Goal: Task Accomplishment & Management: Manage account settings

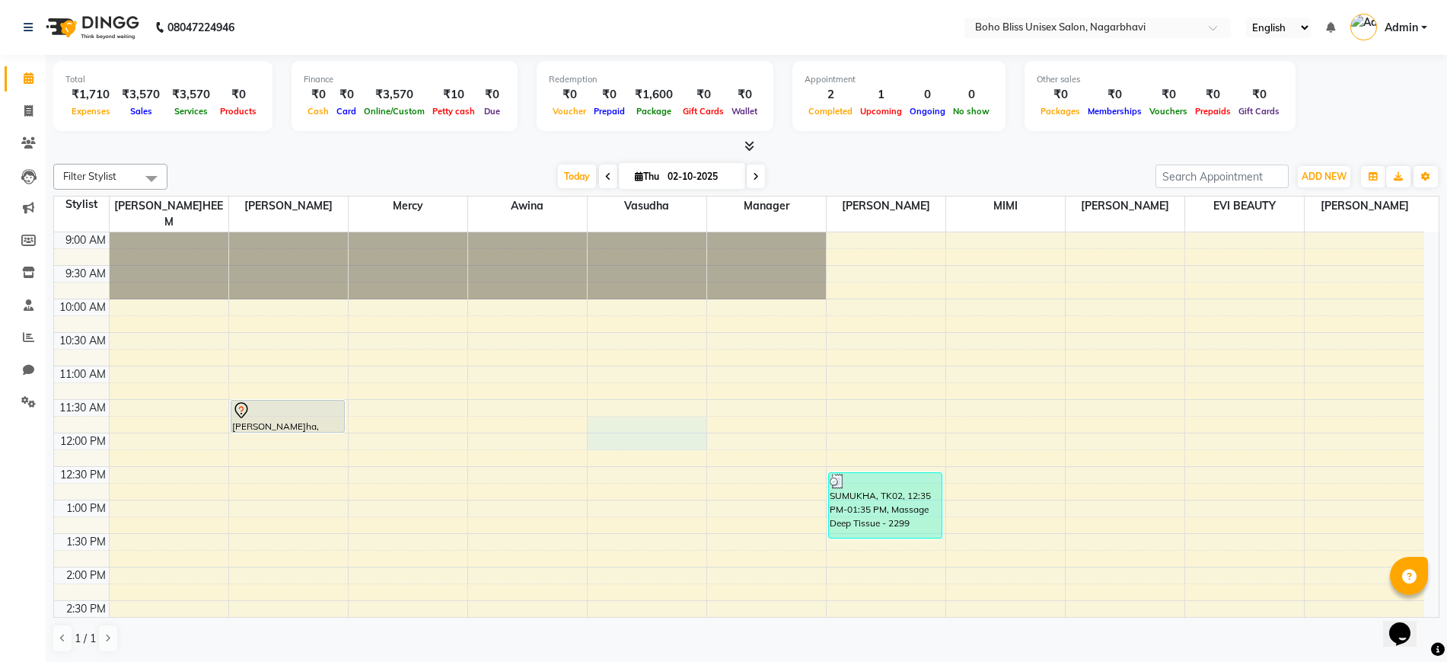
drag, startPoint x: 0, startPoint y: 0, endPoint x: 378, endPoint y: 400, distance: 550.9
click at [378, 400] on tbody "9:00 AM 9:30 AM 10:00 AM 10:30 AM 11:00 AM 11:30 AM 12:00 PM 12:30 PM 1:00 PM 1…" at bounding box center [739, 667] width 1370 height 870
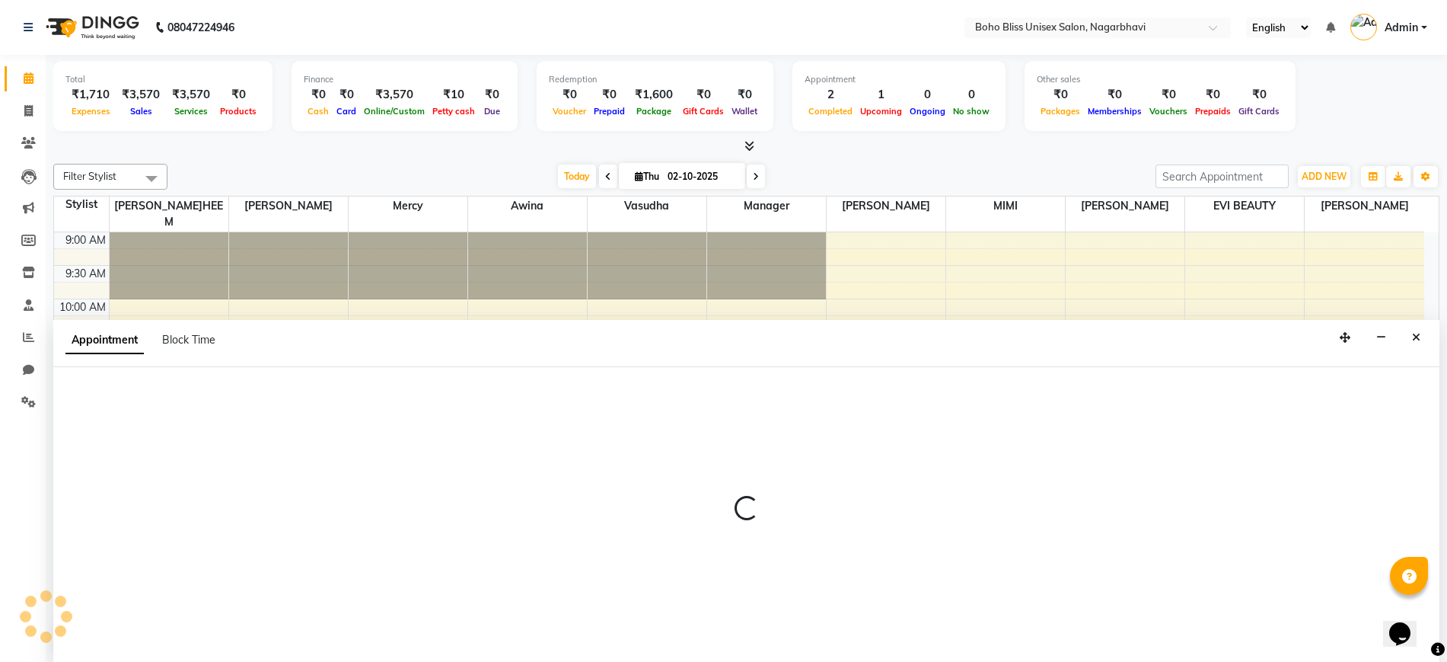
scroll to position [1, 0]
select select "81102"
select select "tentative"
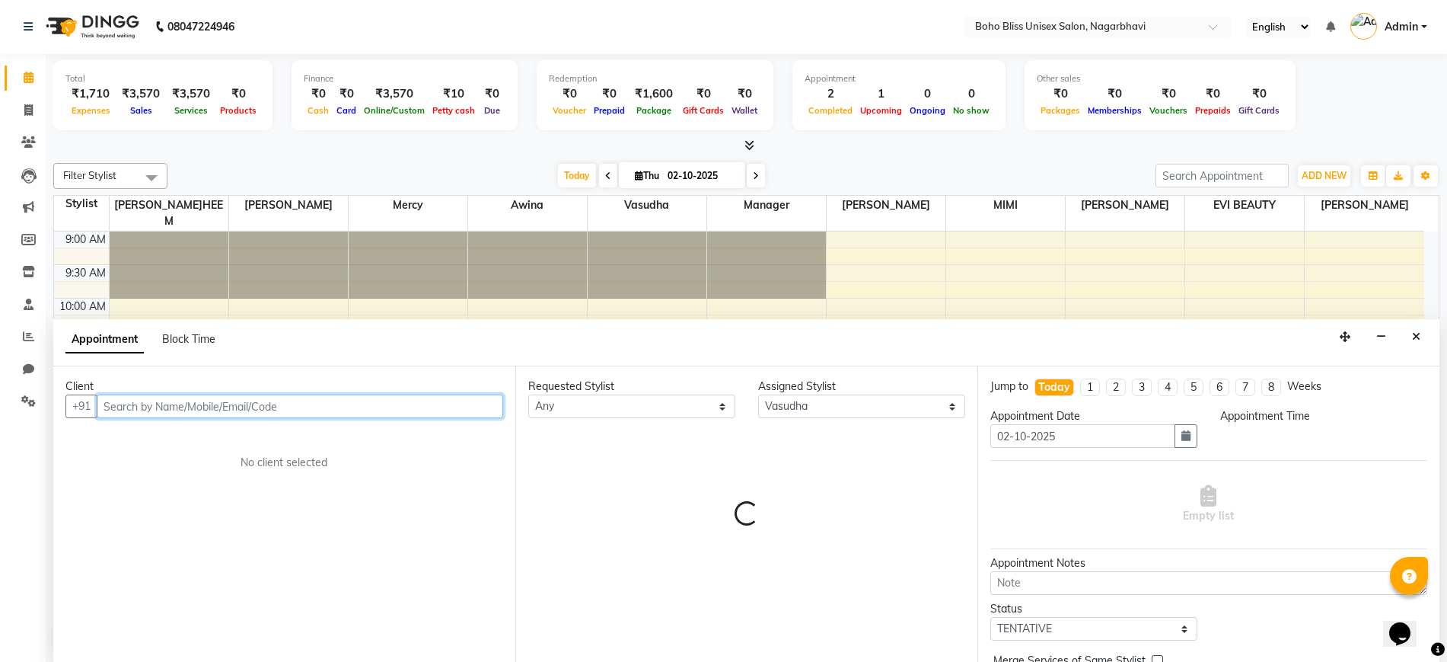
select select "705"
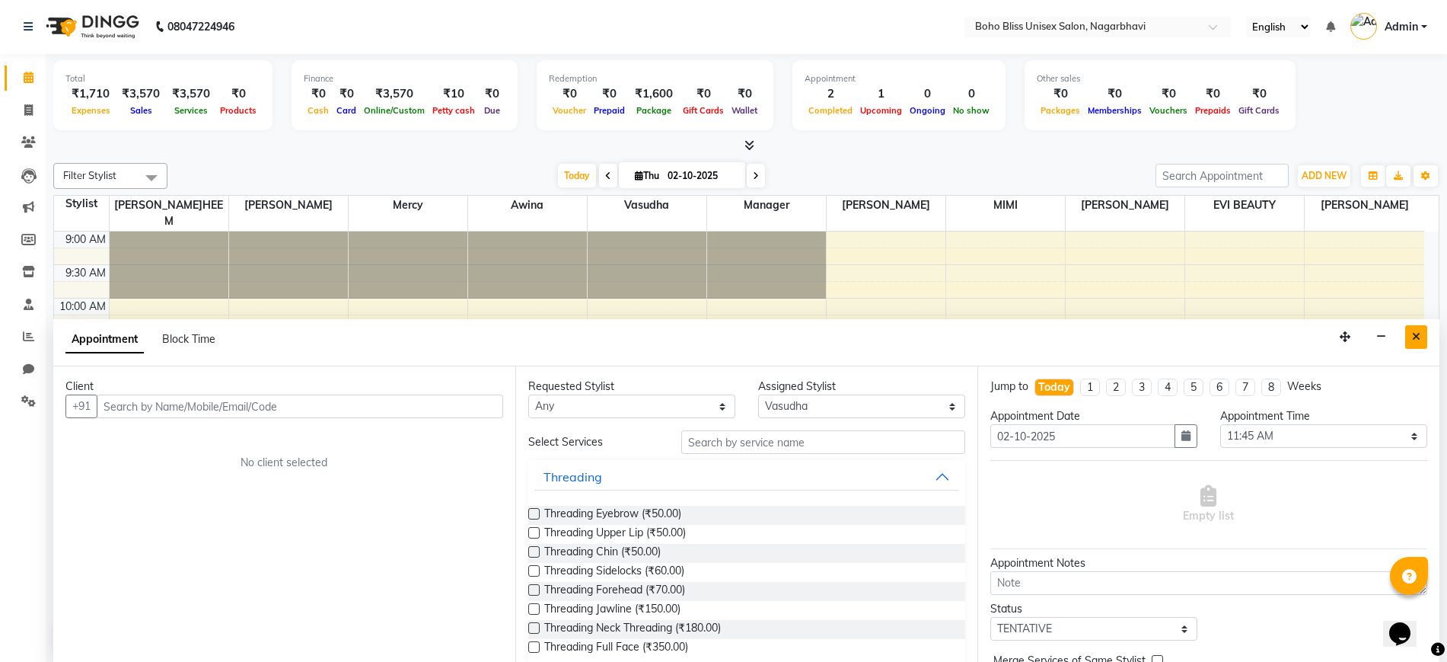
click at [1414, 338] on icon "Close" at bounding box center [1416, 336] width 8 height 11
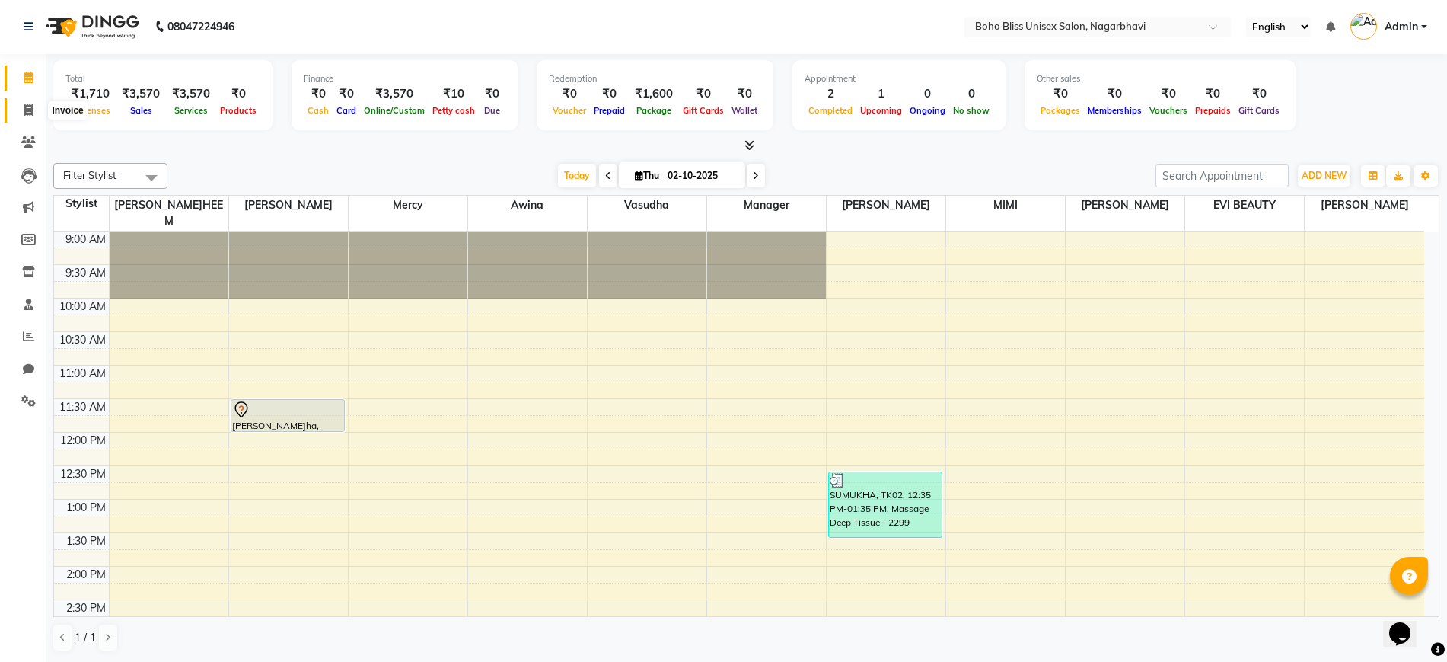
click at [26, 104] on icon at bounding box center [28, 109] width 8 height 11
select select "service"
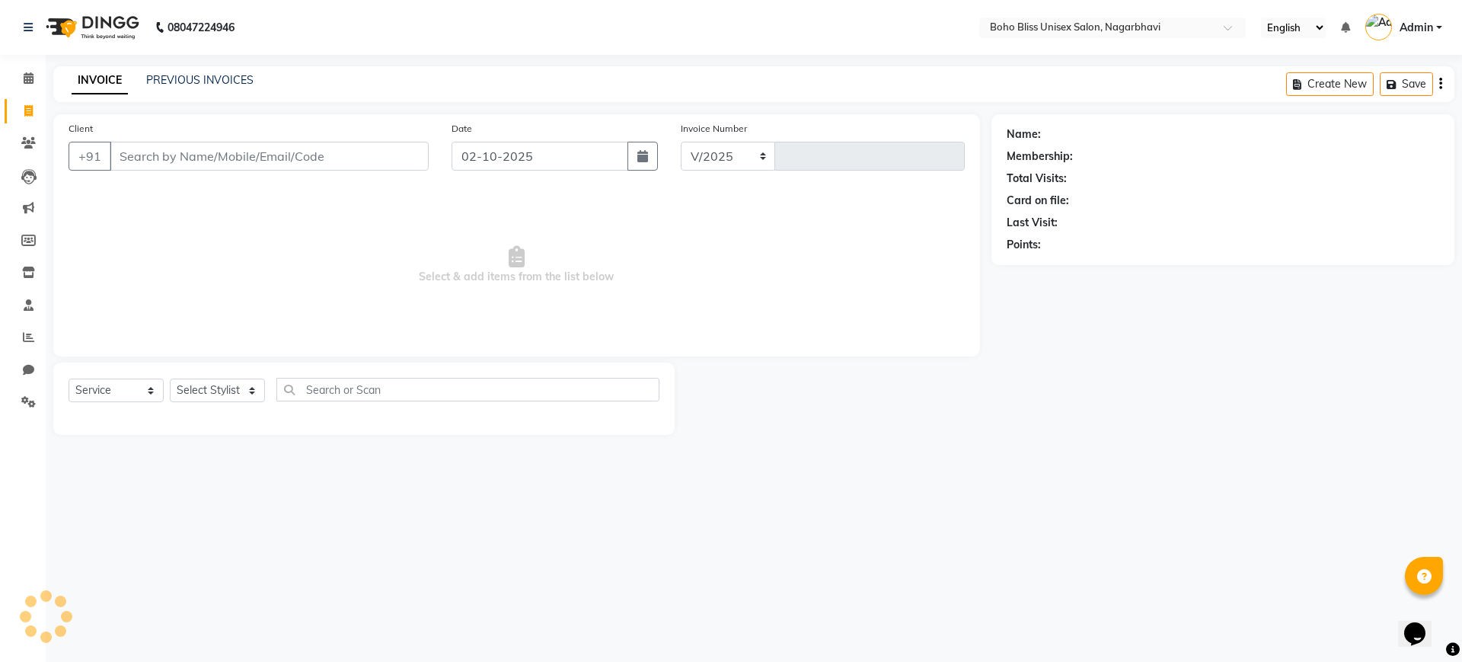
select select "8370"
type input "0305"
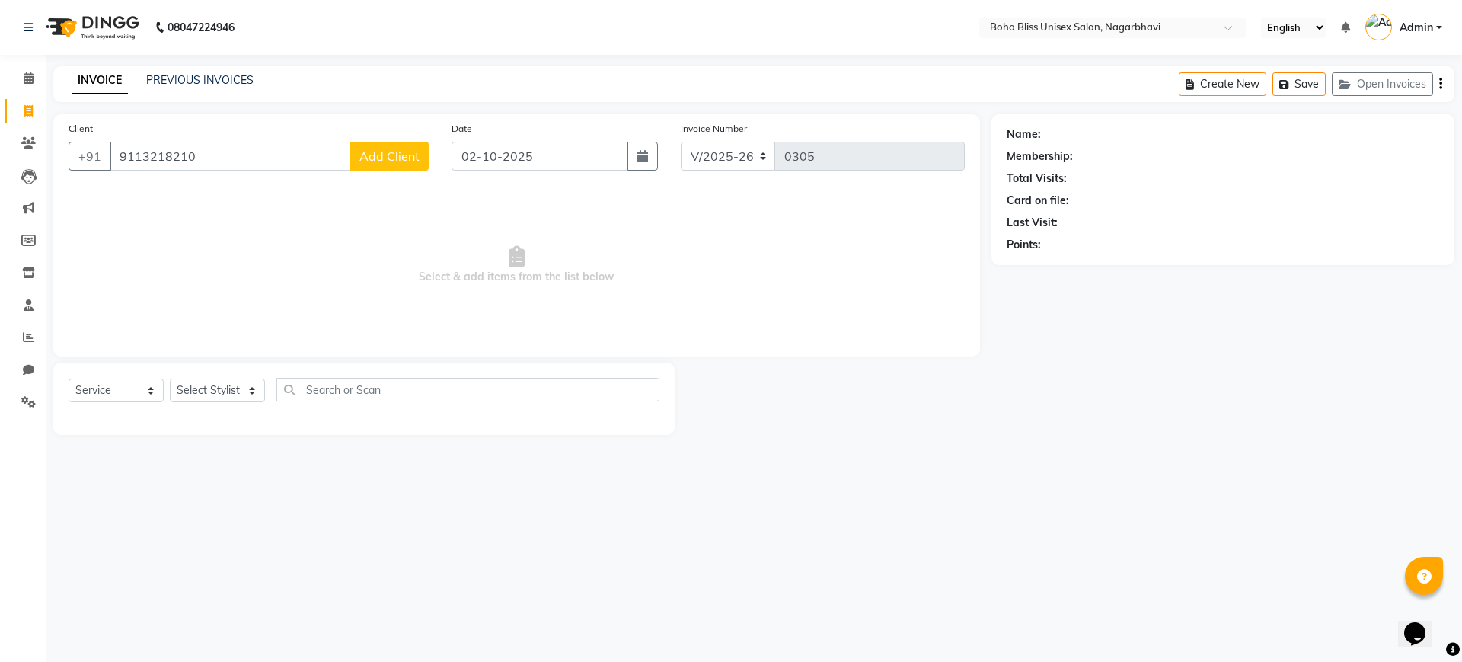
type input "9113218210"
click at [379, 158] on span "Add Client" at bounding box center [389, 155] width 60 height 15
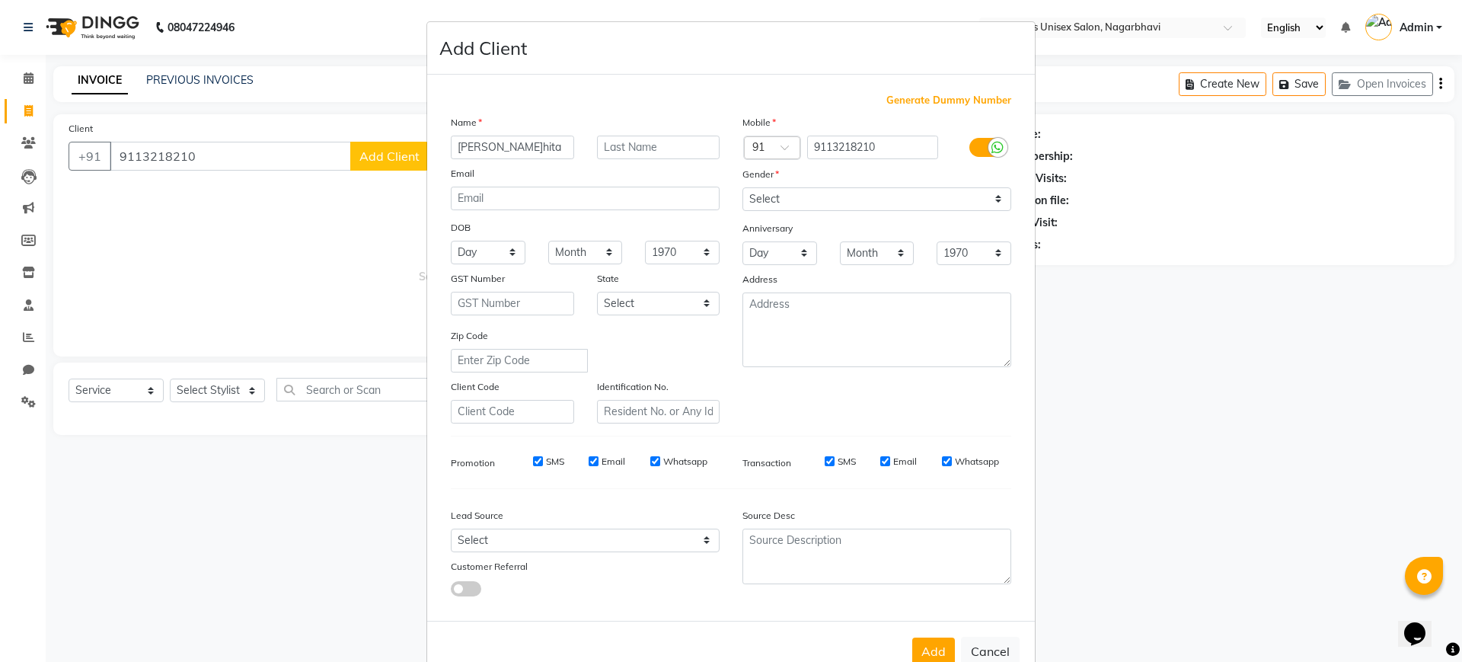
type input "[PERSON_NAME]hita"
click at [770, 199] on select "Select [DEMOGRAPHIC_DATA] [DEMOGRAPHIC_DATA] Other Prefer Not To Say" at bounding box center [876, 199] width 269 height 24
select select "[DEMOGRAPHIC_DATA]"
click at [742, 187] on select "Select [DEMOGRAPHIC_DATA] [DEMOGRAPHIC_DATA] Other Prefer Not To Say" at bounding box center [876, 199] width 269 height 24
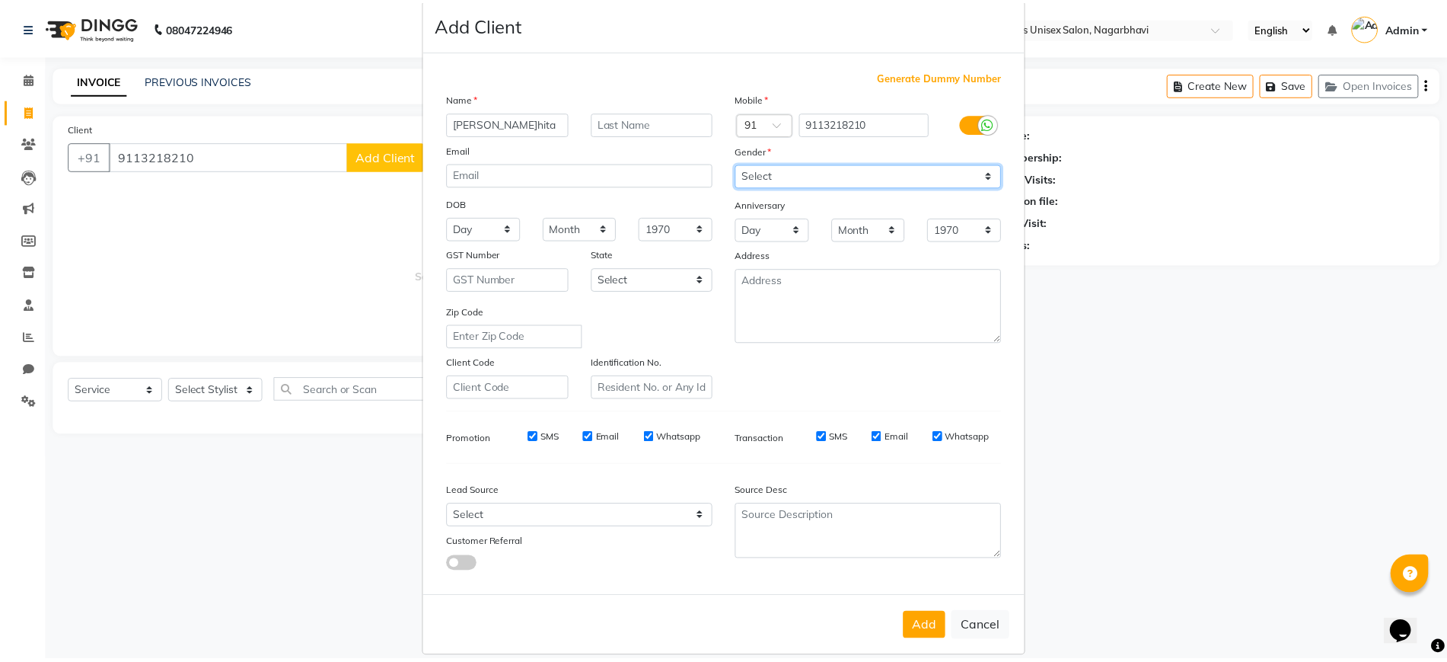
scroll to position [41, 0]
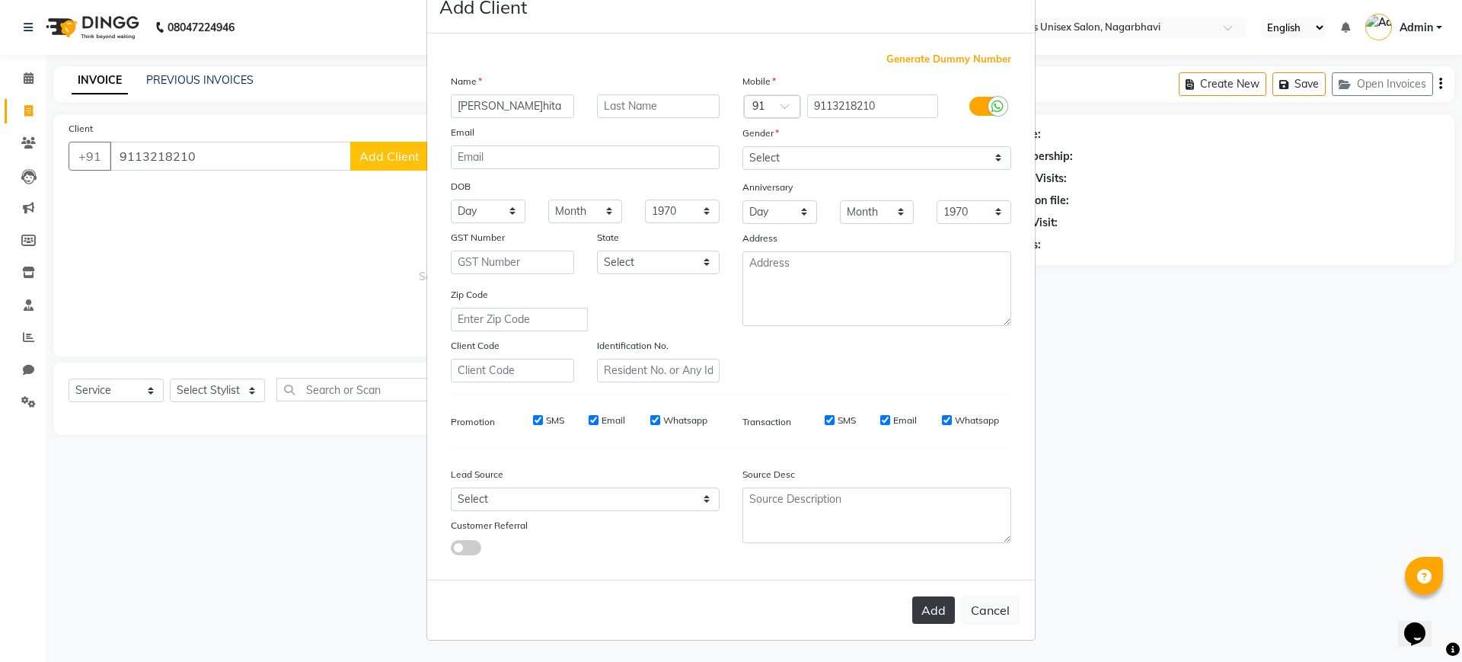
click at [916, 606] on button "Add" at bounding box center [933, 609] width 43 height 27
select select
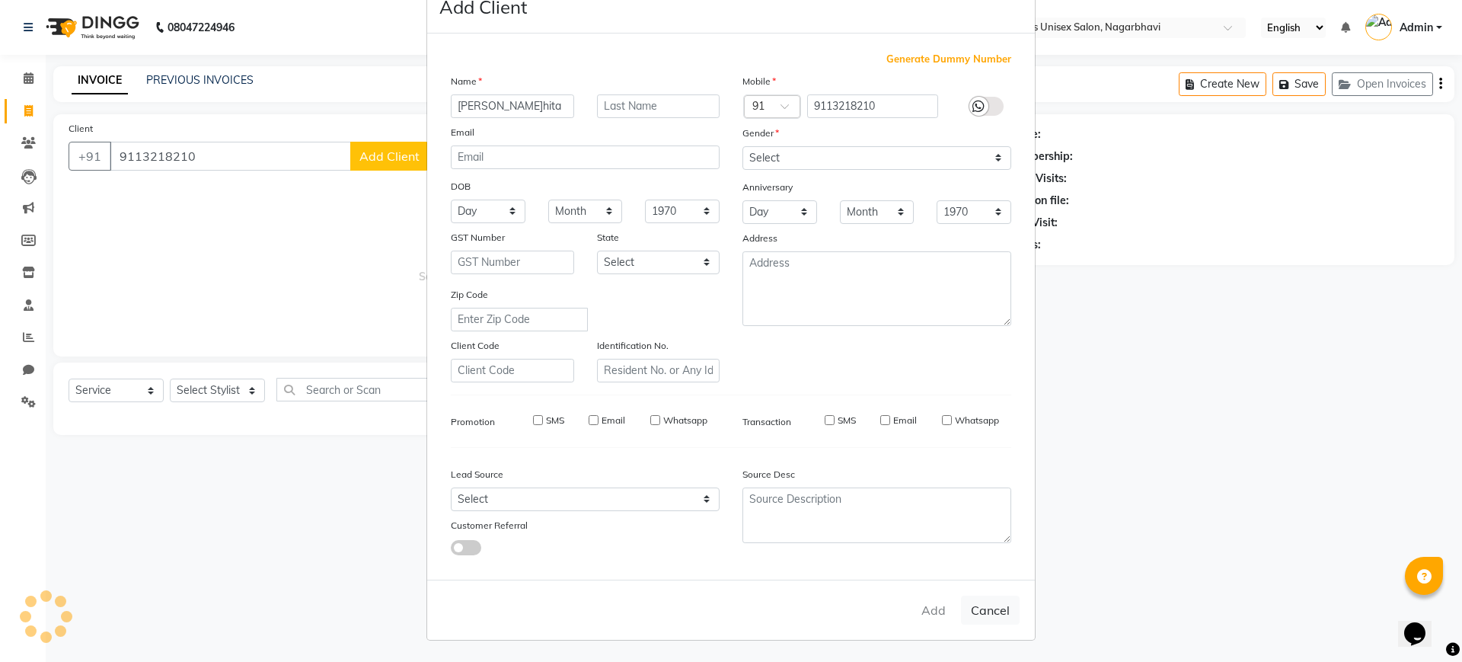
select select
checkbox input "false"
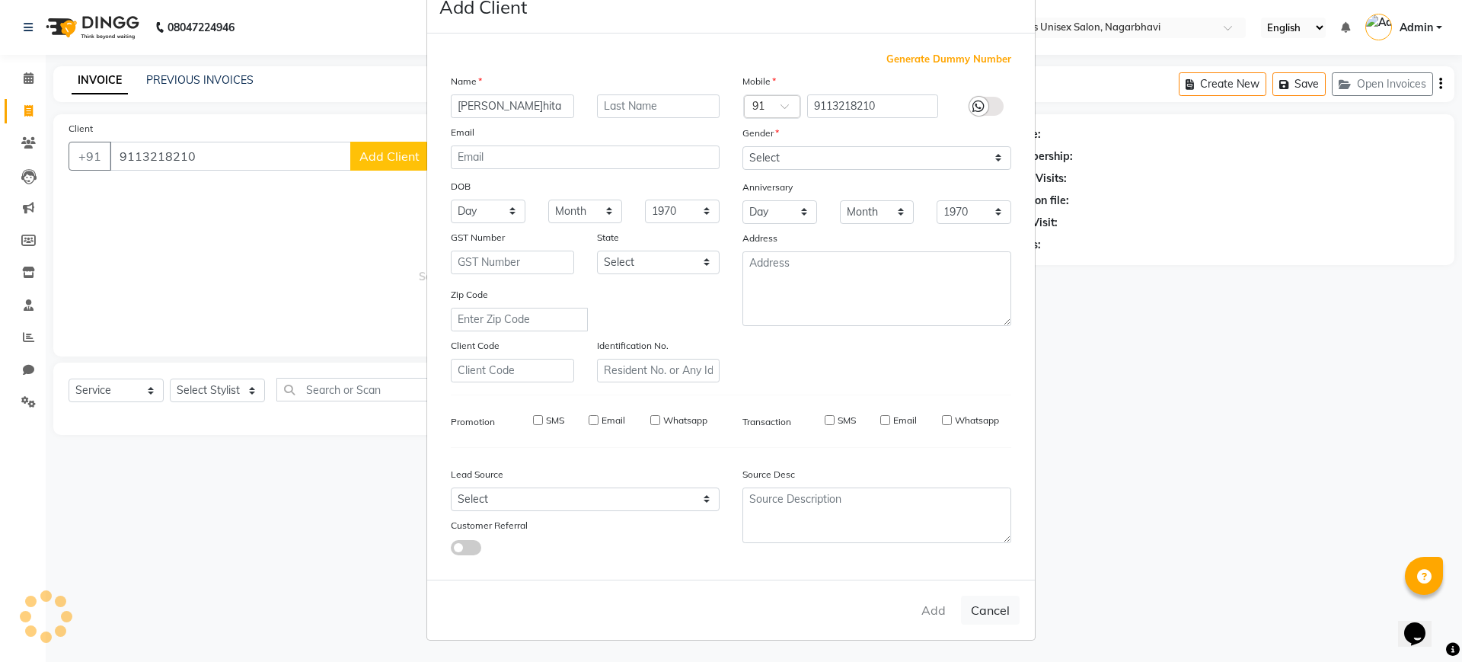
checkbox input "false"
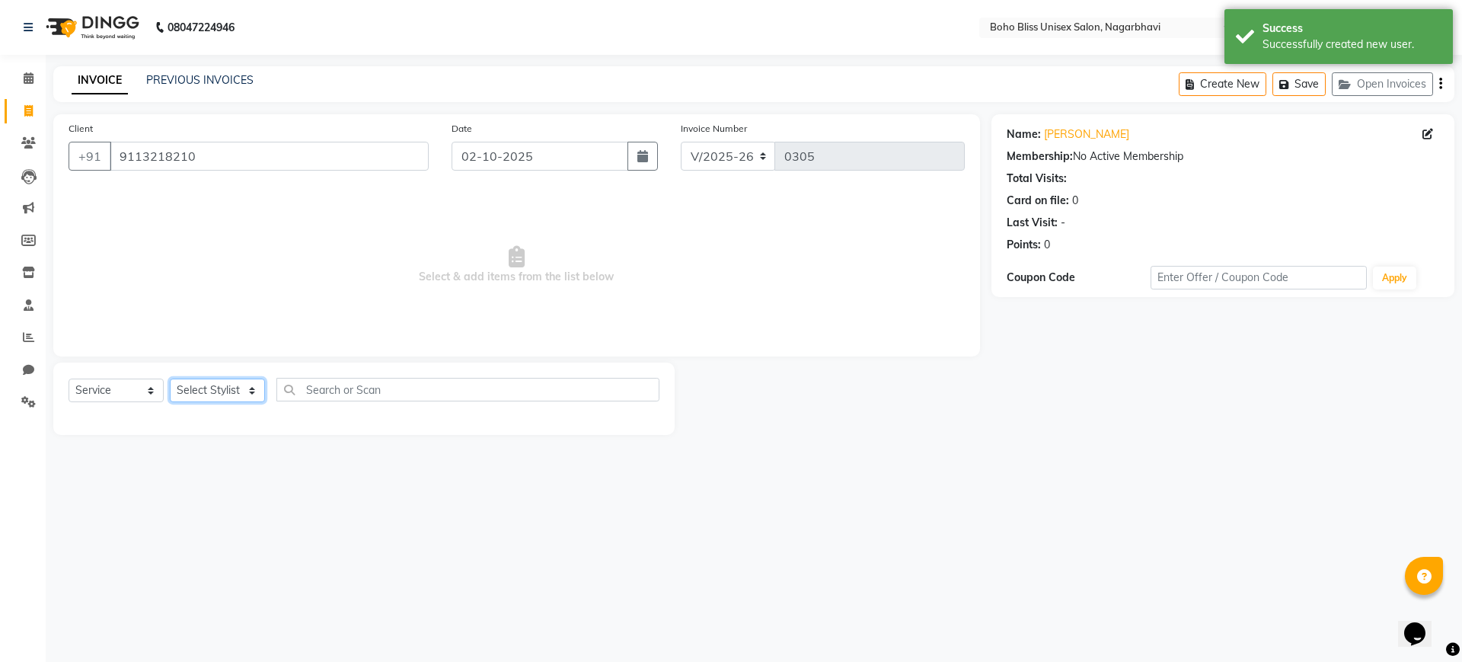
click at [206, 389] on select "Select Styl[PERSON_NAME] Awina EVI BEA[PERSON_NAME]HEEM Front D[PERSON_NAME] Ma…" at bounding box center [217, 390] width 95 height 24
select select "81100"
click at [170, 378] on select "Select Styl[PERSON_NAME] Awina EVI BEA[PERSON_NAME]HEEM Front D[PERSON_NAME] Ma…" at bounding box center [217, 390] width 95 height 24
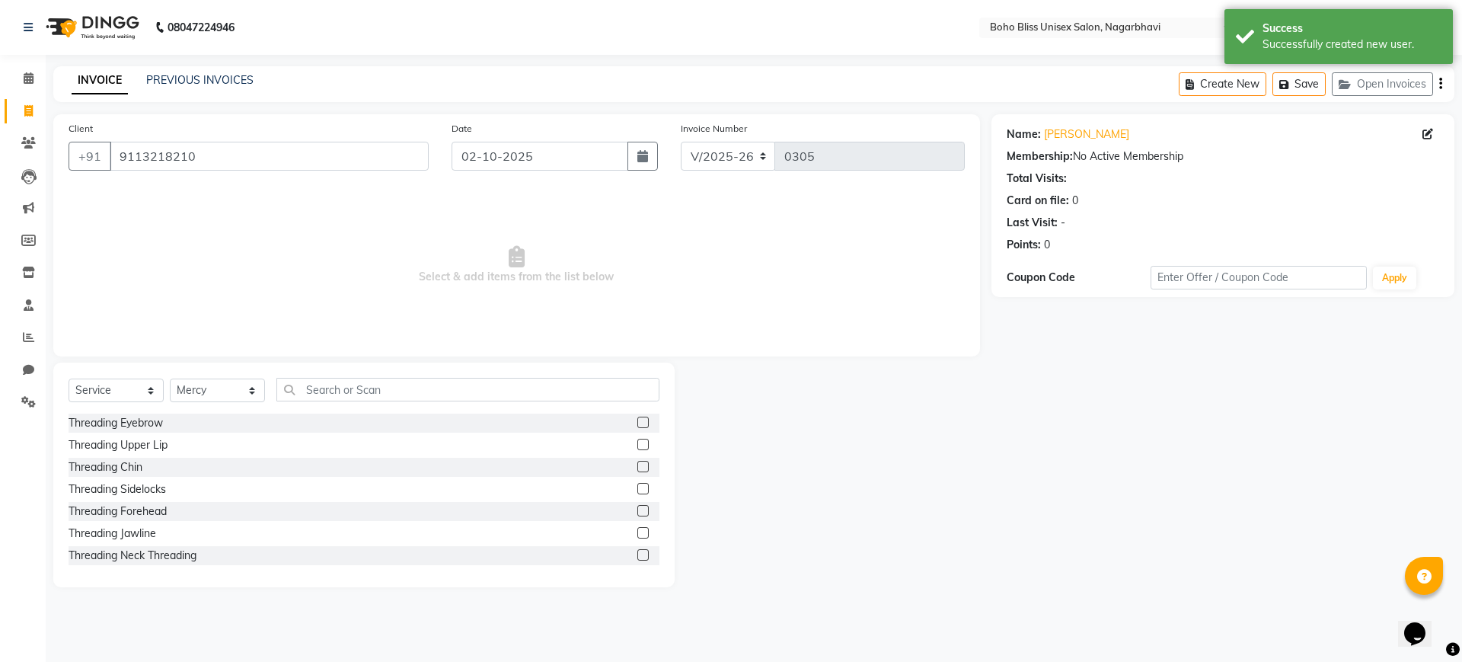
click at [637, 420] on label at bounding box center [642, 421] width 11 height 11
click at [637, 420] on input "checkbox" at bounding box center [642, 423] width 10 height 10
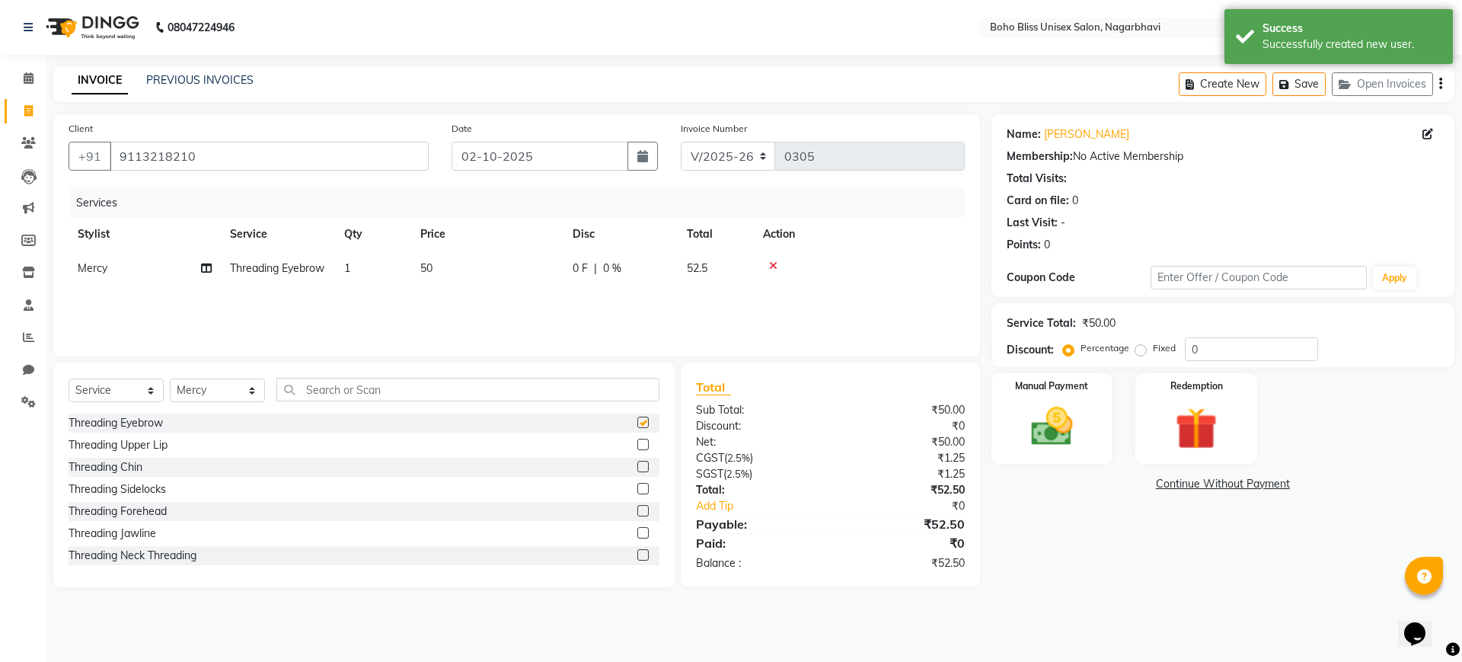
checkbox input "false"
click at [1059, 435] on img at bounding box center [1051, 426] width 71 height 50
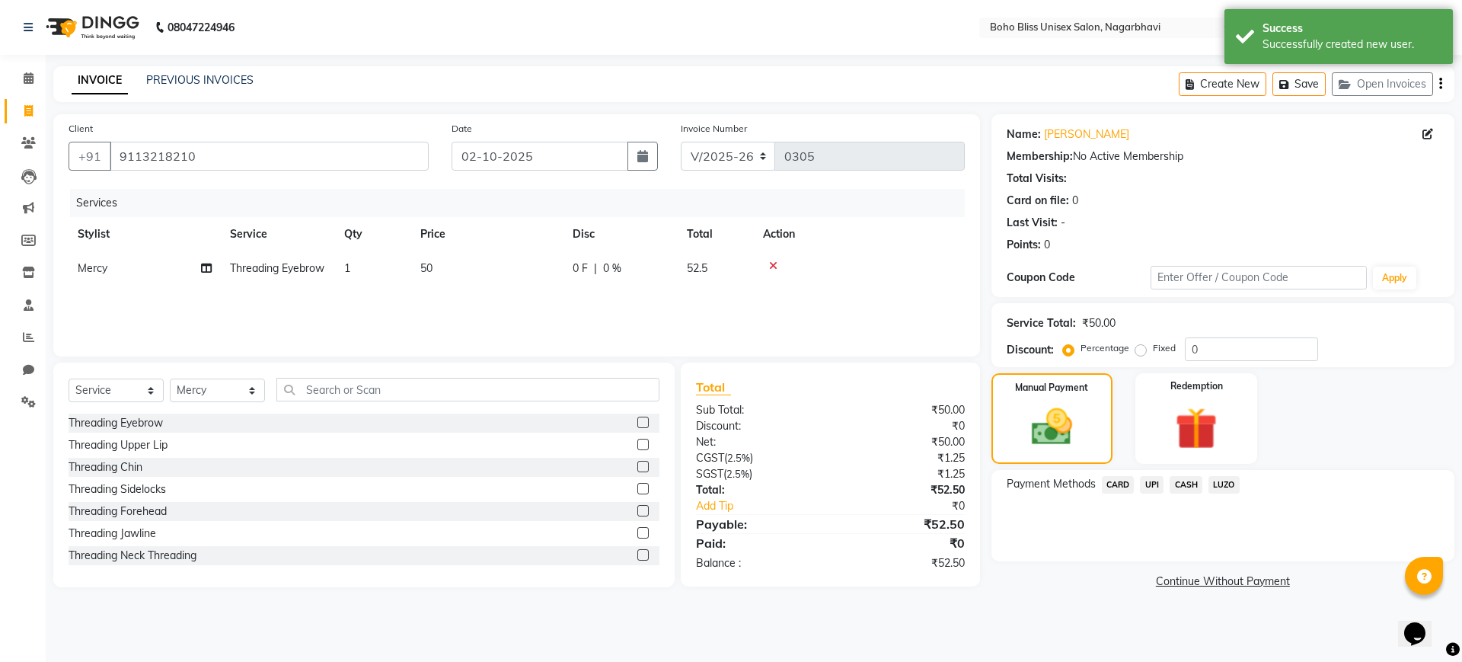
click at [1153, 487] on span "UPI" at bounding box center [1152, 485] width 24 height 18
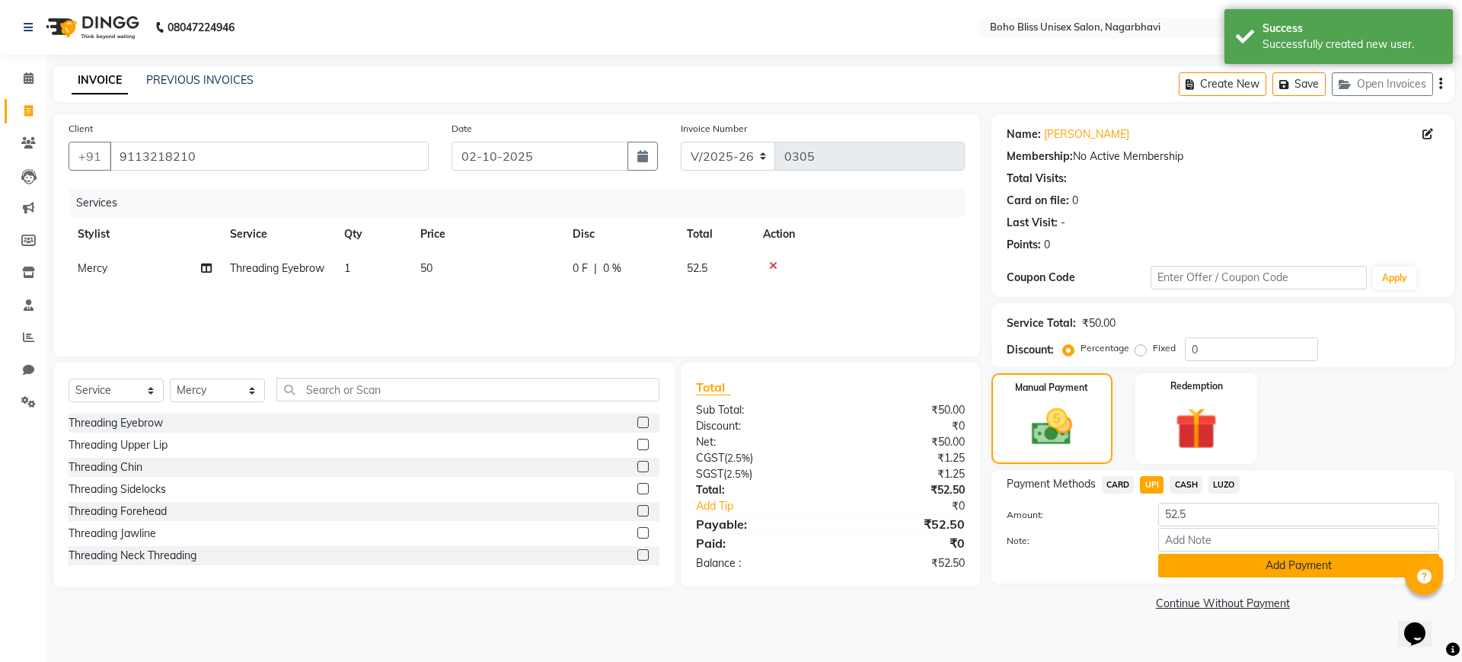
click at [1211, 566] on button "Add Payment" at bounding box center [1298, 565] width 281 height 24
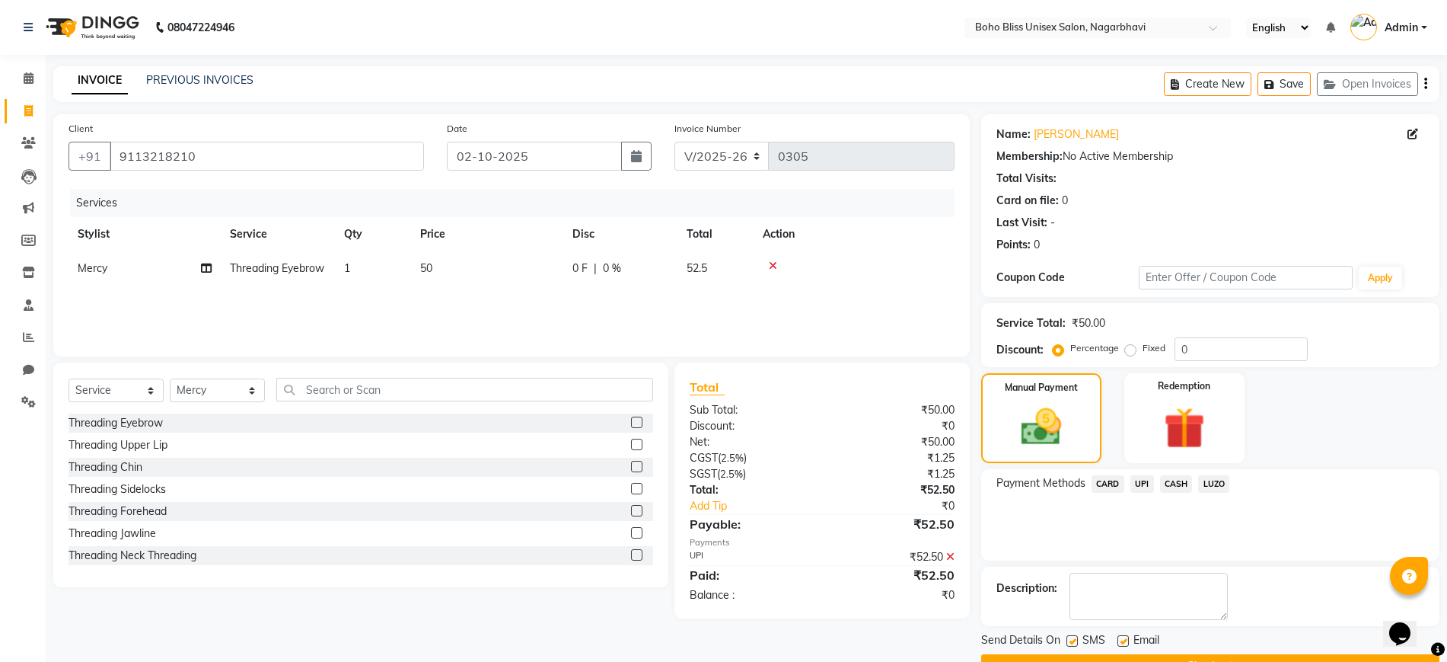
click at [192, 71] on div "INVOICE PREVIOUS INVOICES Create New Save Open Invoices" at bounding box center [746, 84] width 1386 height 36
click at [192, 75] on link "PREVIOUS INVOICES" at bounding box center [199, 80] width 107 height 14
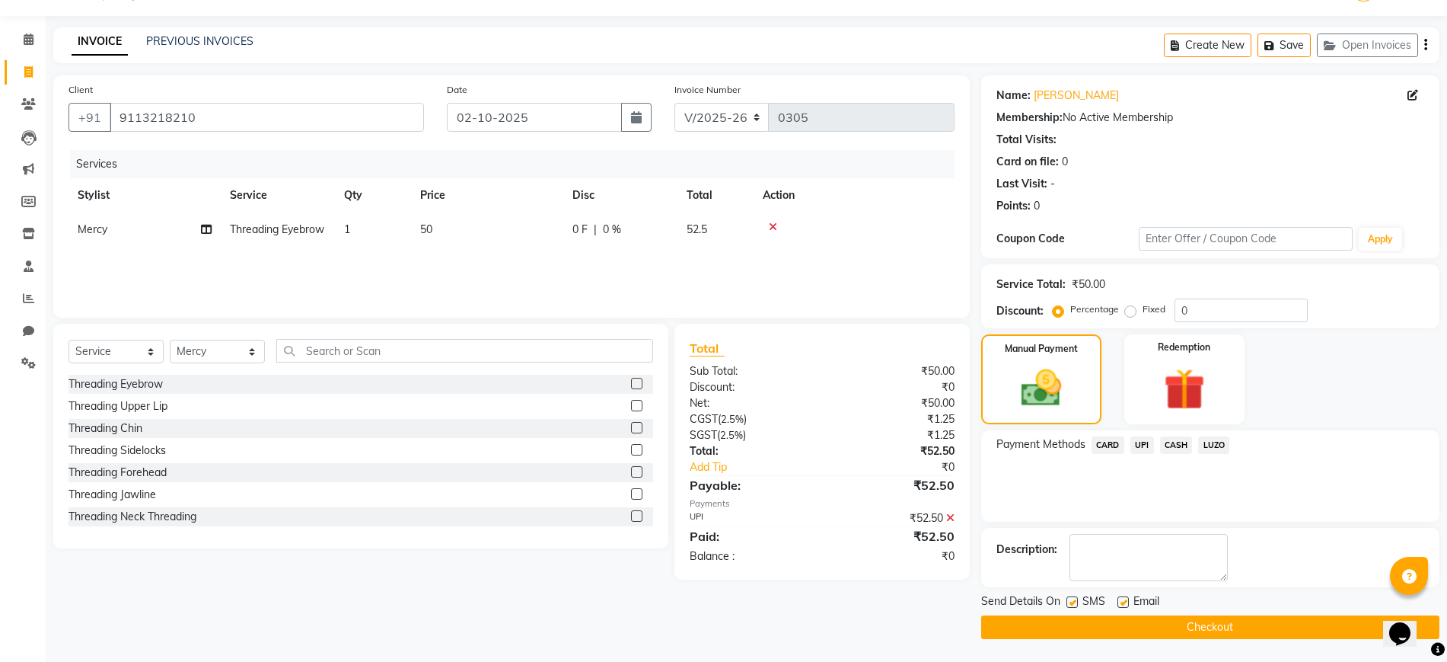
click at [1223, 627] on button "Checkout" at bounding box center [1210, 627] width 458 height 24
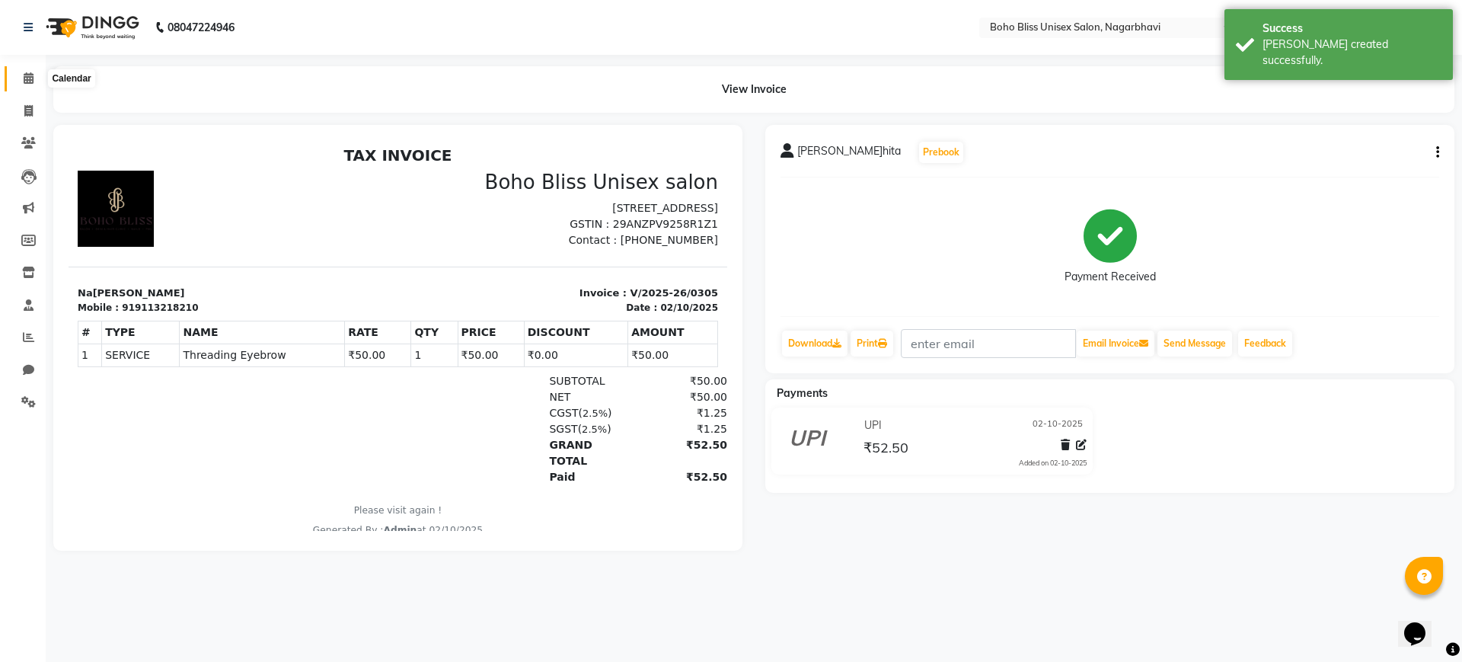
click at [37, 83] on span at bounding box center [28, 79] width 27 height 18
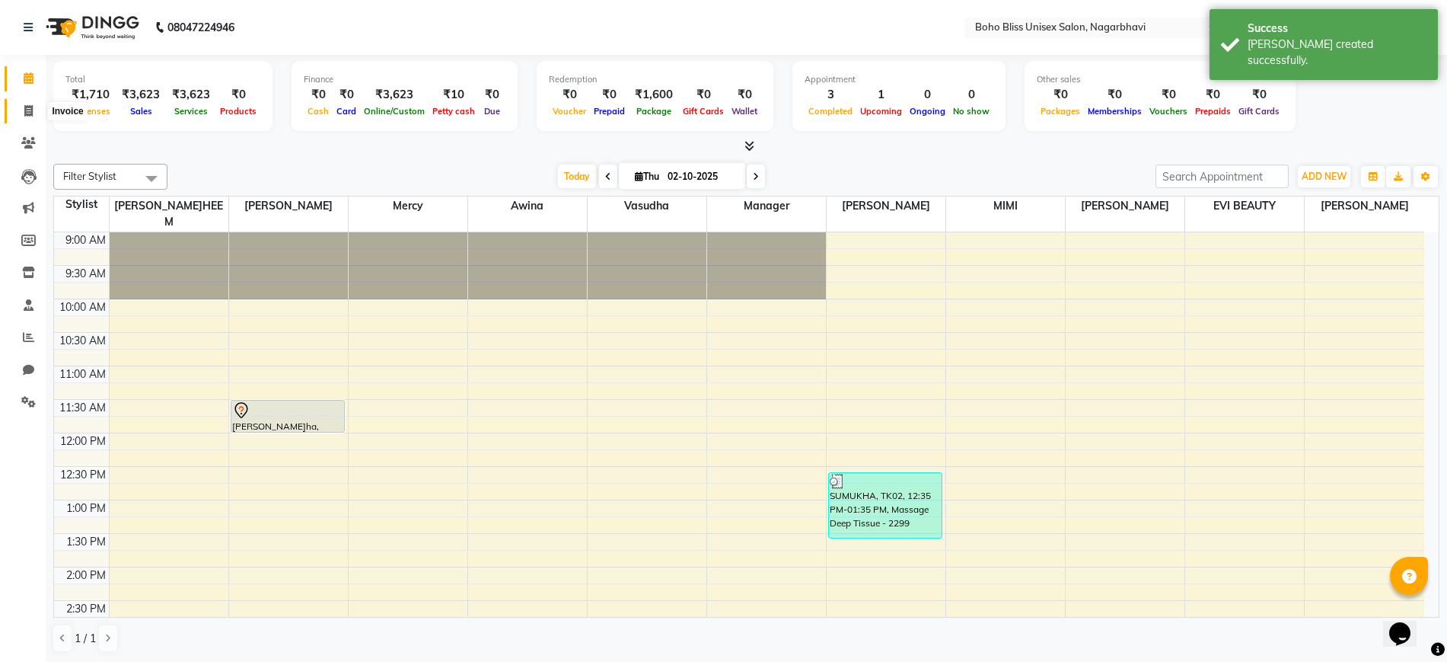
click at [30, 112] on icon at bounding box center [28, 110] width 8 height 11
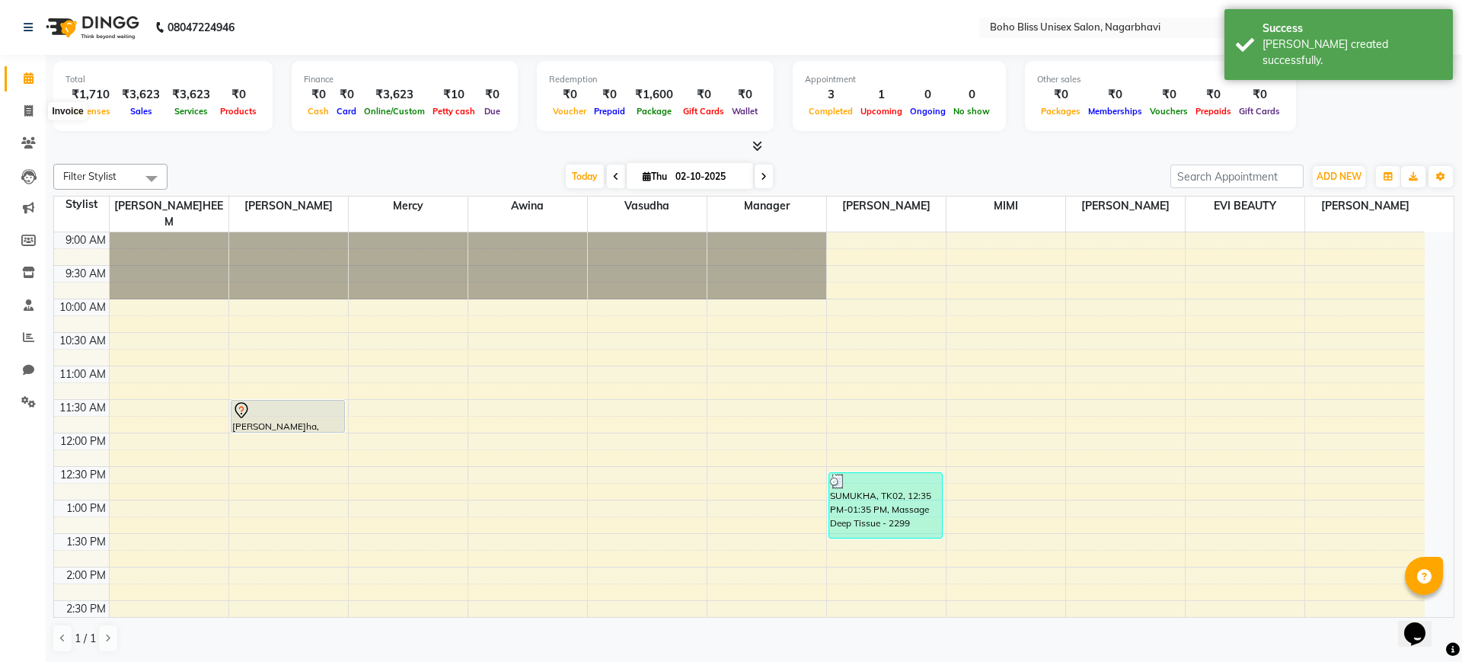
select select "8370"
select select "service"
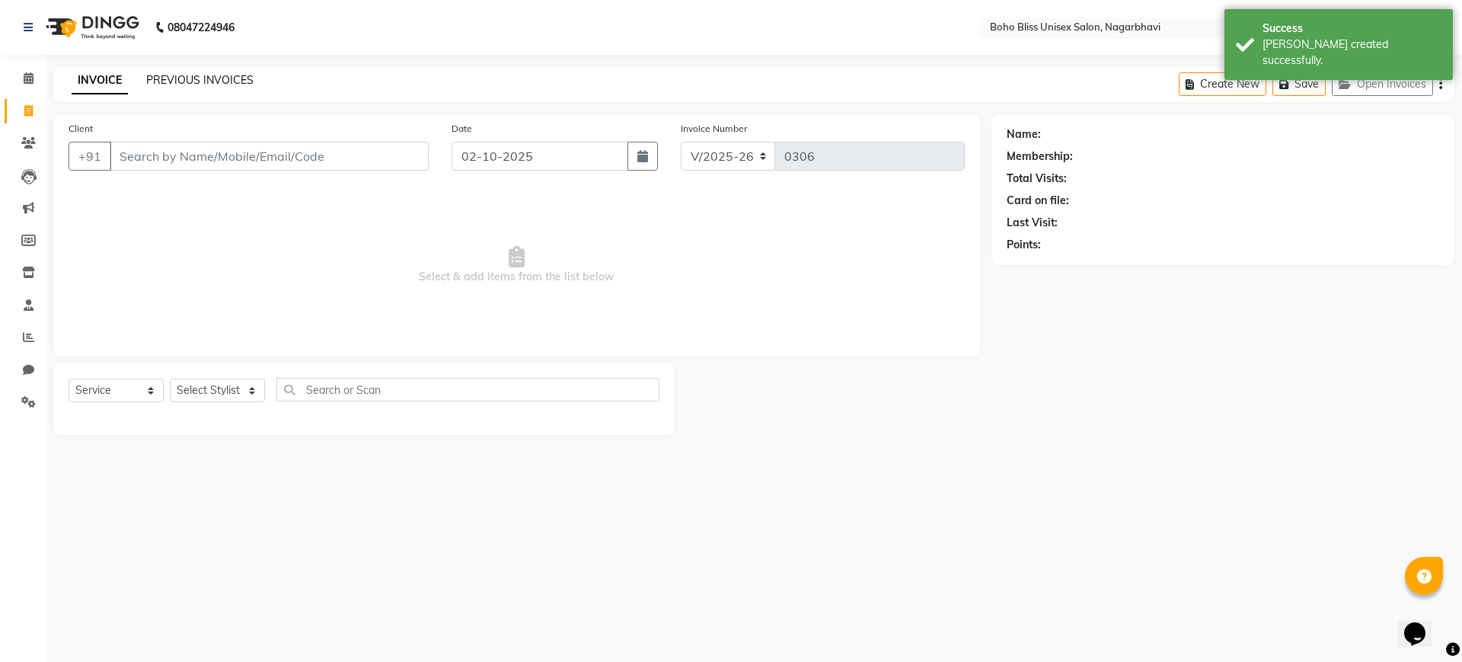
click at [217, 81] on link "PREVIOUS INVOICES" at bounding box center [199, 80] width 107 height 14
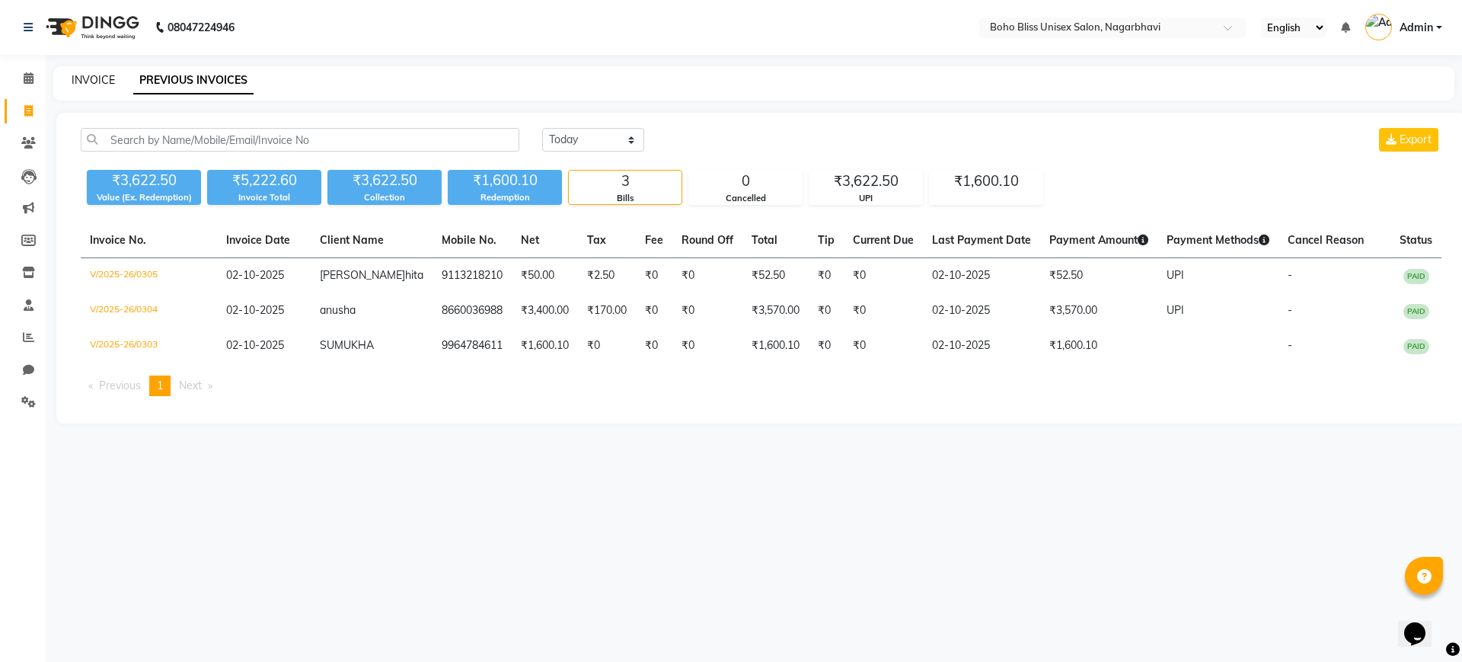
click at [99, 75] on link "INVOICE" at bounding box center [93, 80] width 43 height 14
select select "service"
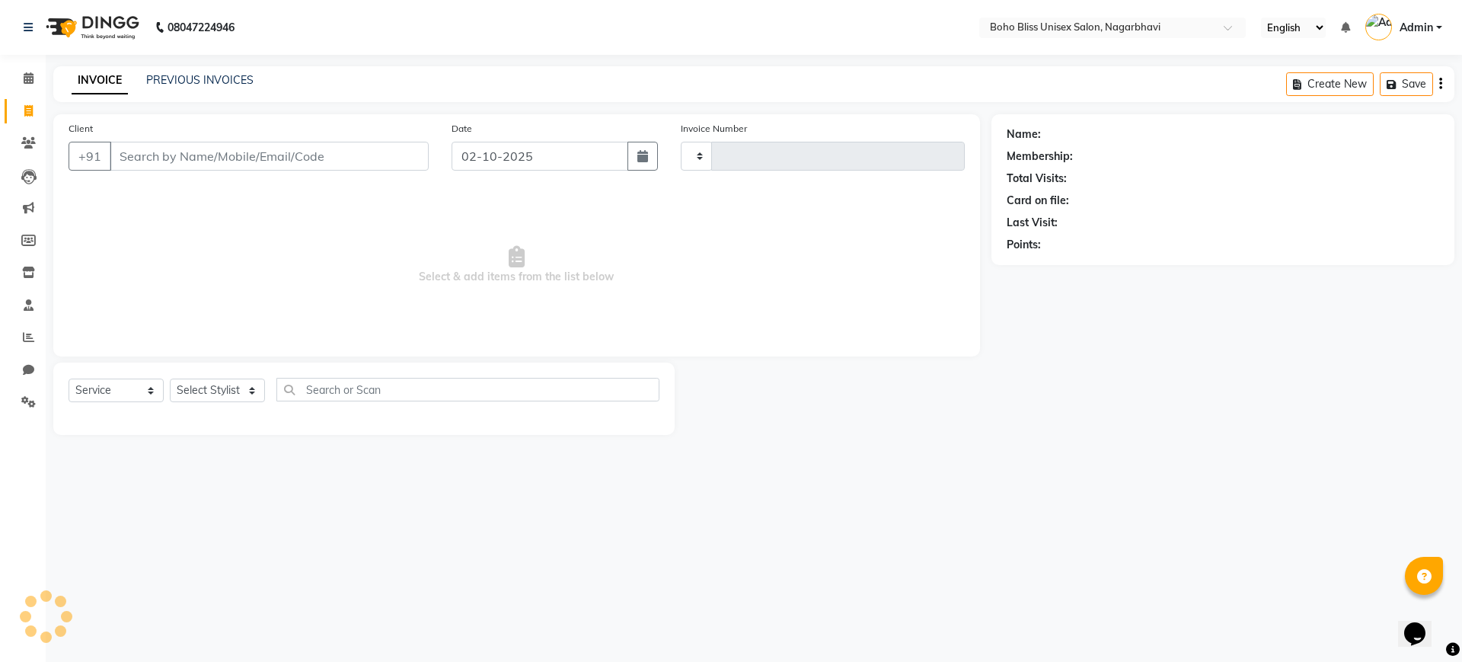
click at [183, 145] on input "Client" at bounding box center [269, 156] width 319 height 29
type input "0306"
select select "8370"
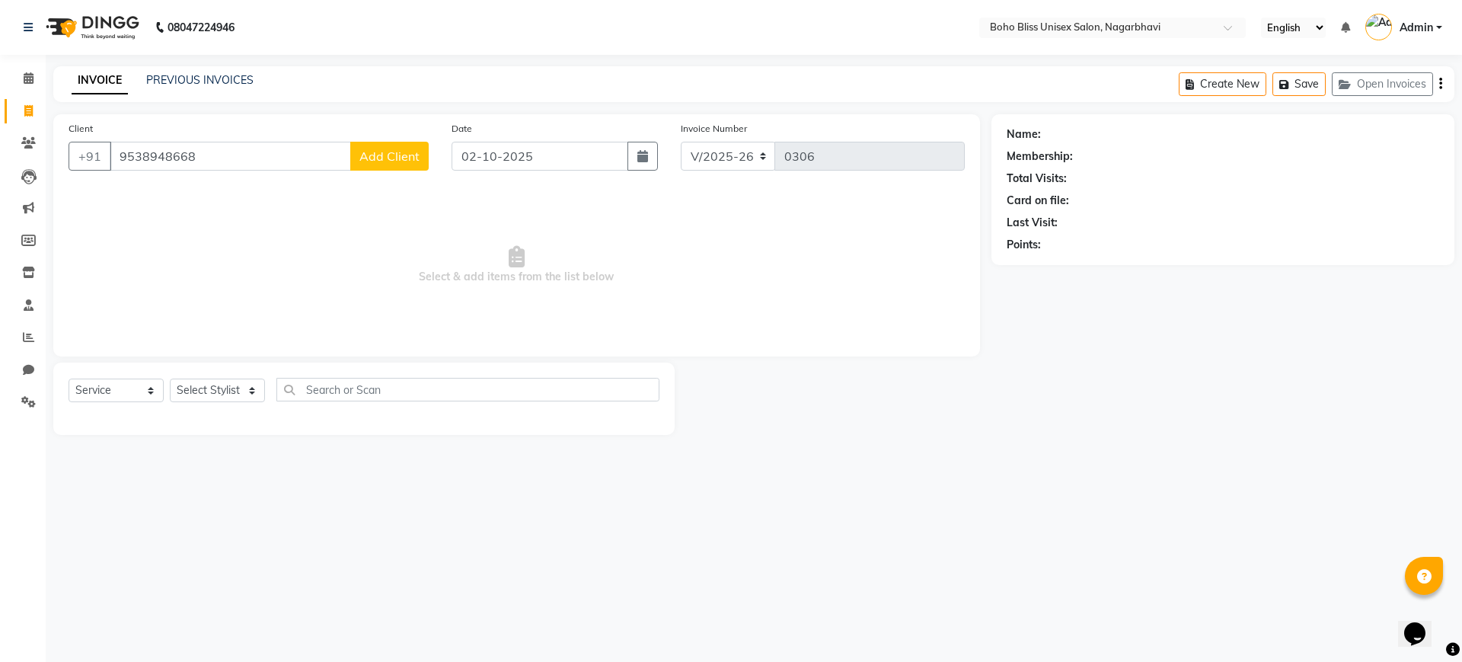
type input "9538948668"
click at [384, 149] on span "Add Client" at bounding box center [389, 155] width 60 height 15
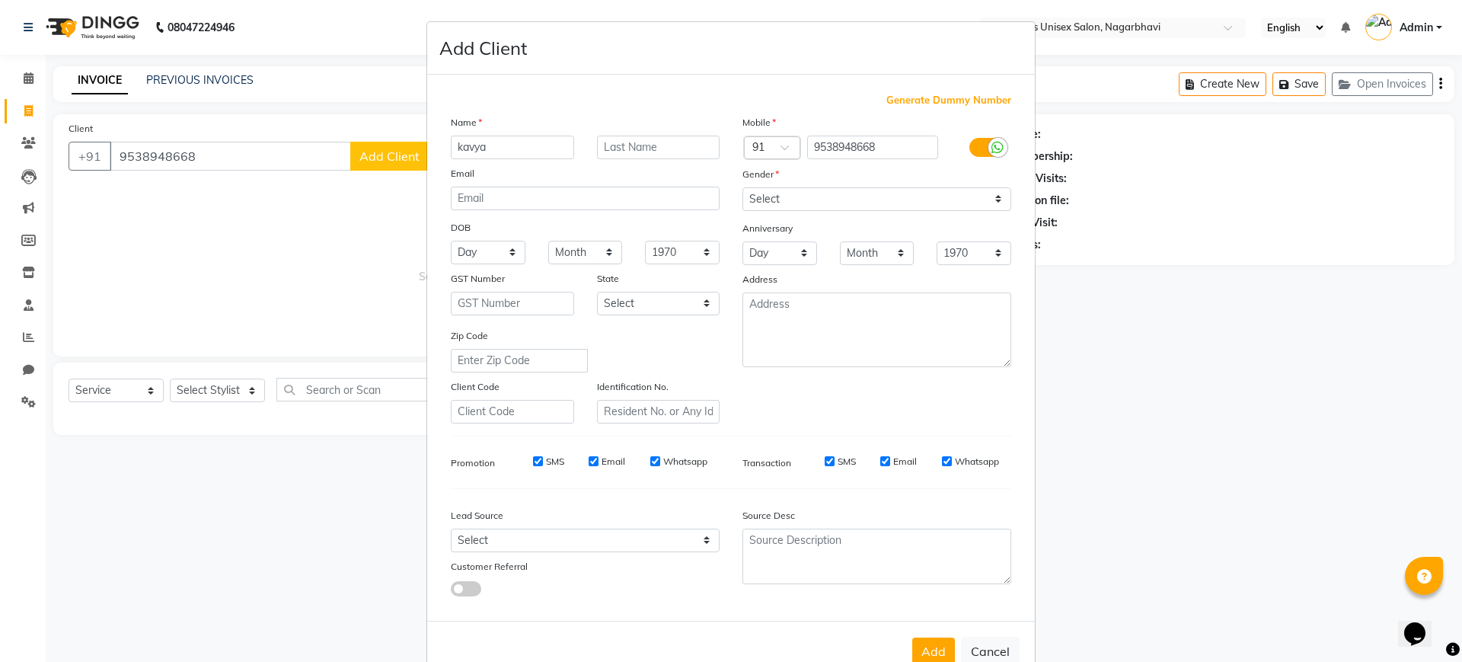
type input "kavya"
click at [933, 199] on select "Select [DEMOGRAPHIC_DATA] [DEMOGRAPHIC_DATA] Other Prefer Not To Say" at bounding box center [876, 199] width 269 height 24
select select "[DEMOGRAPHIC_DATA]"
click at [742, 187] on select "Select [DEMOGRAPHIC_DATA] [DEMOGRAPHIC_DATA] Other Prefer Not To Say" at bounding box center [876, 199] width 269 height 24
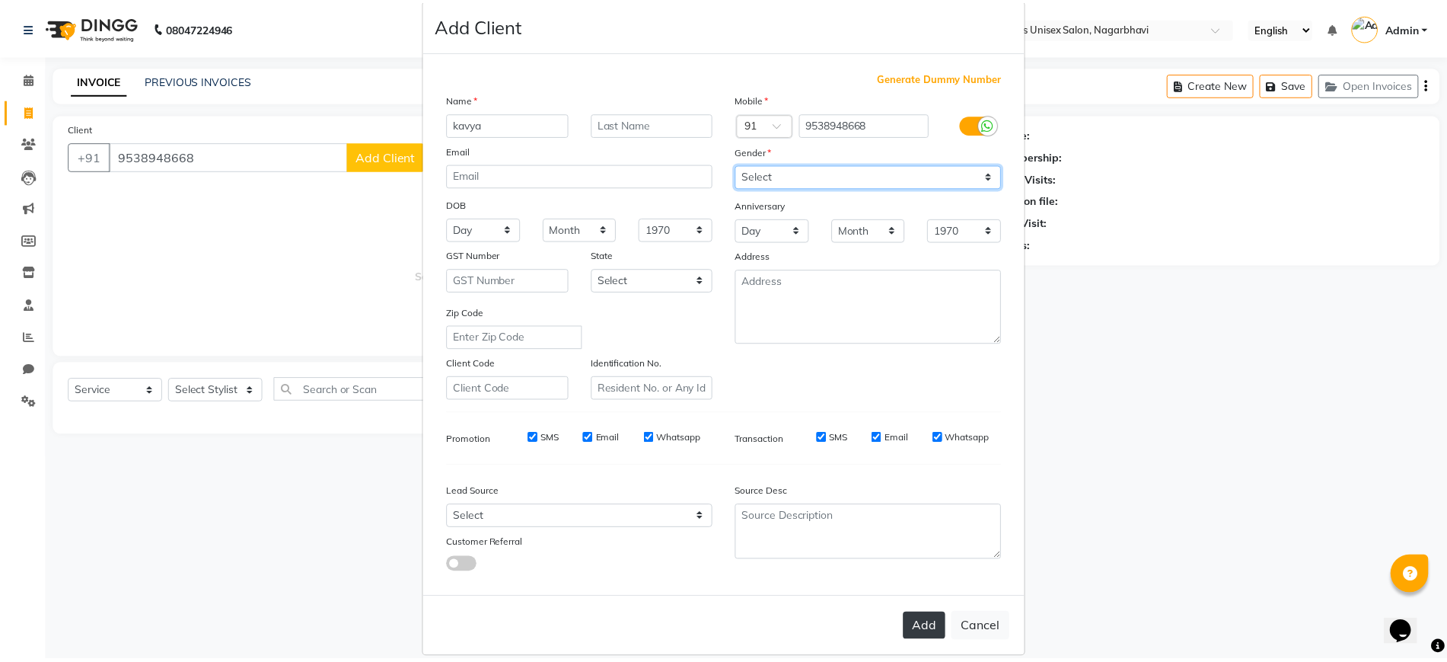
scroll to position [41, 0]
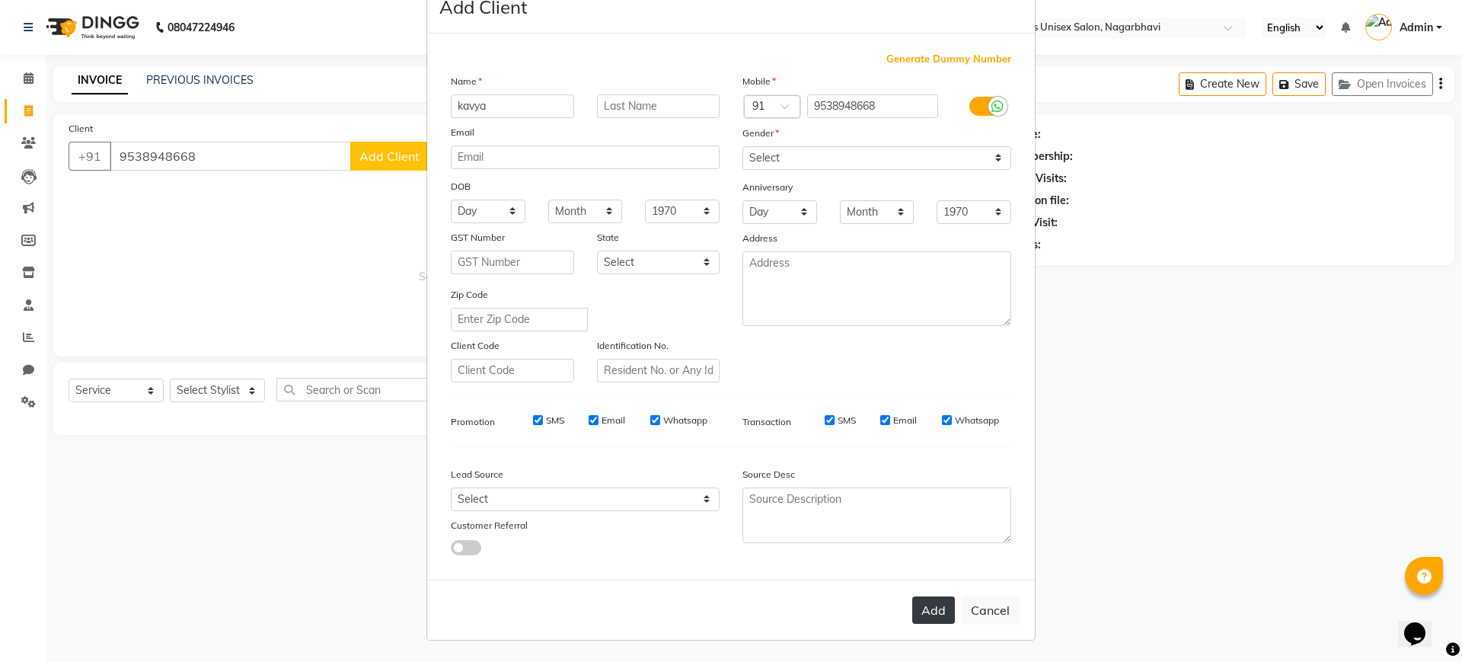
click at [923, 614] on button "Add" at bounding box center [933, 609] width 43 height 27
select select
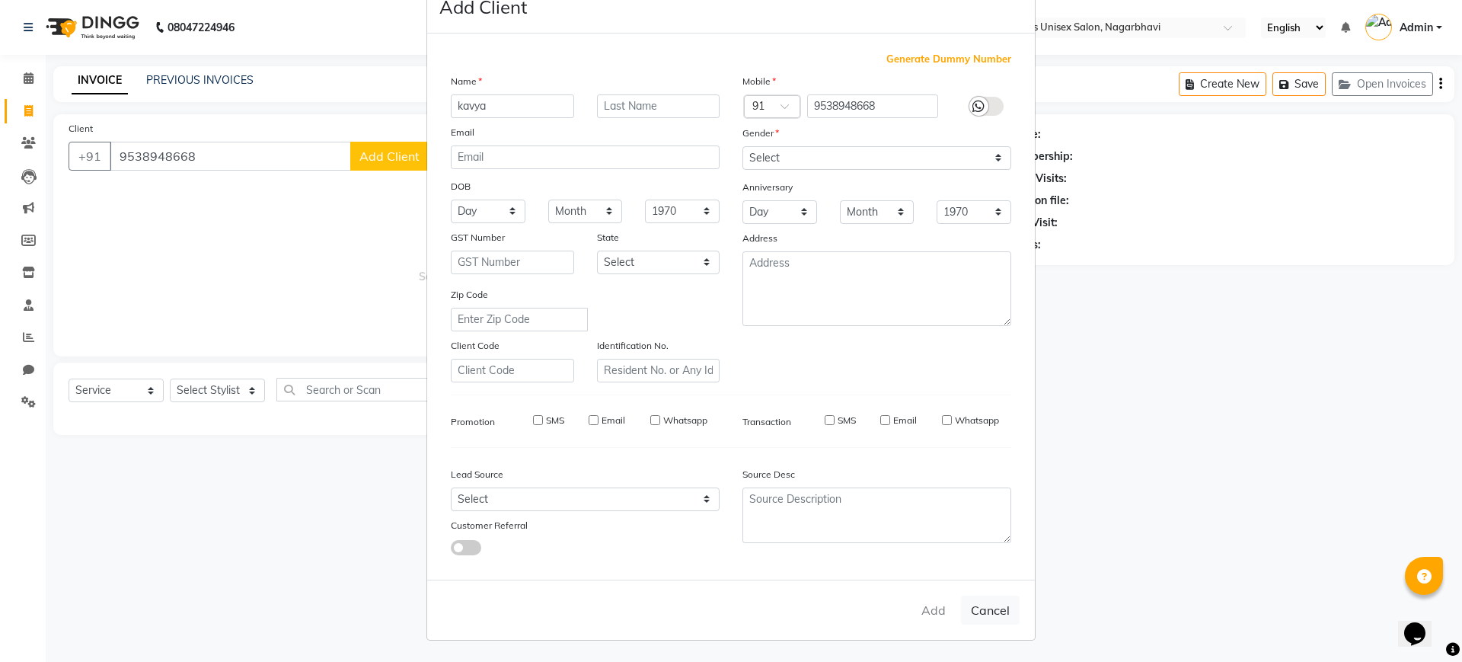
select select
checkbox input "false"
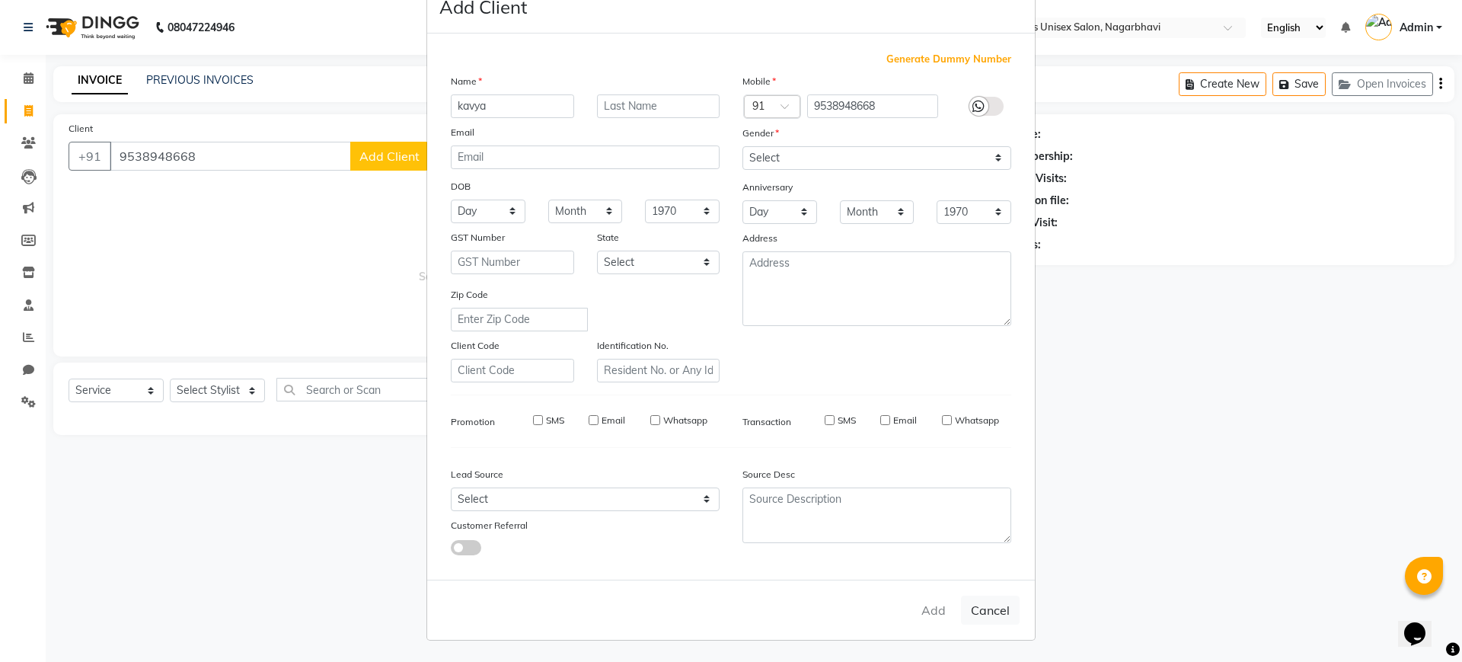
checkbox input "false"
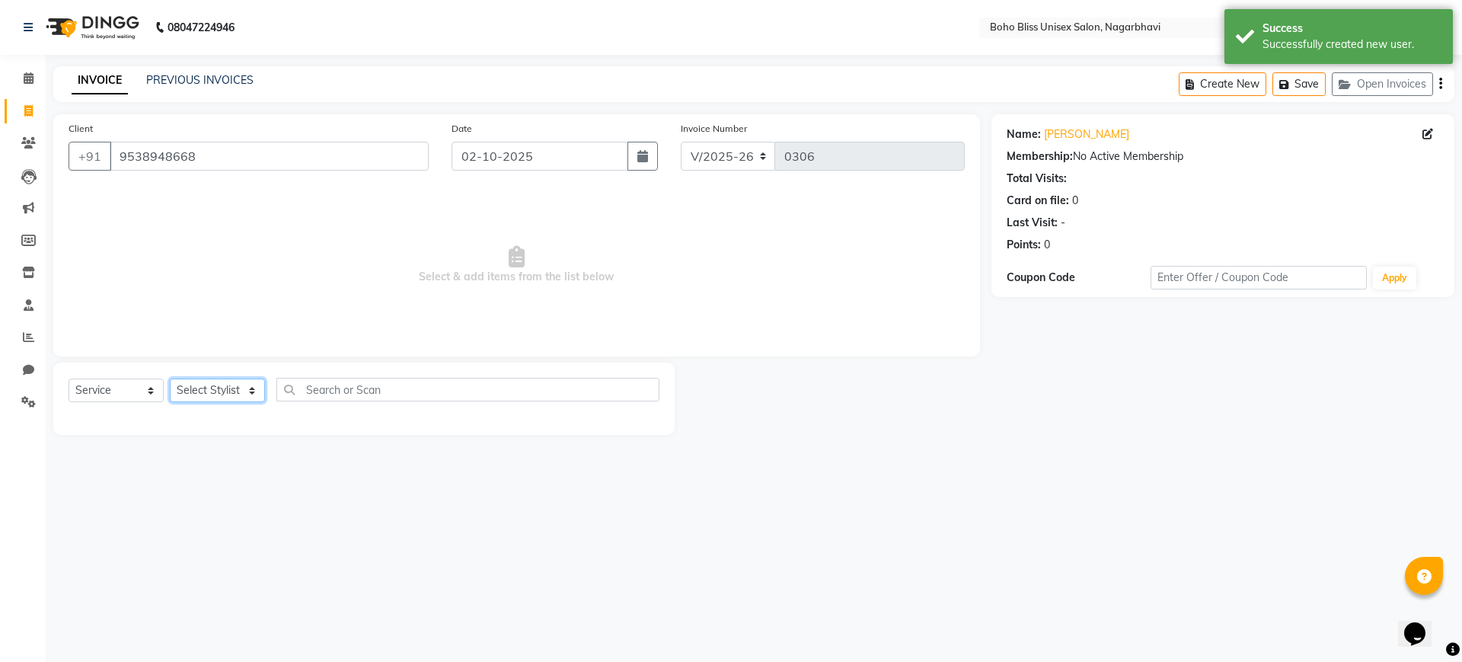
click at [229, 393] on select "Select Styl[PERSON_NAME] Awina EVI BEA[PERSON_NAME]HEEM Front D[PERSON_NAME] Ma…" at bounding box center [217, 390] width 95 height 24
select select "88324"
click at [170, 378] on select "Select Styl[PERSON_NAME] Awina EVI BEA[PERSON_NAME]HEEM Front D[PERSON_NAME] Ma…" at bounding box center [217, 390] width 95 height 24
click at [389, 394] on input "text" at bounding box center [467, 390] width 383 height 24
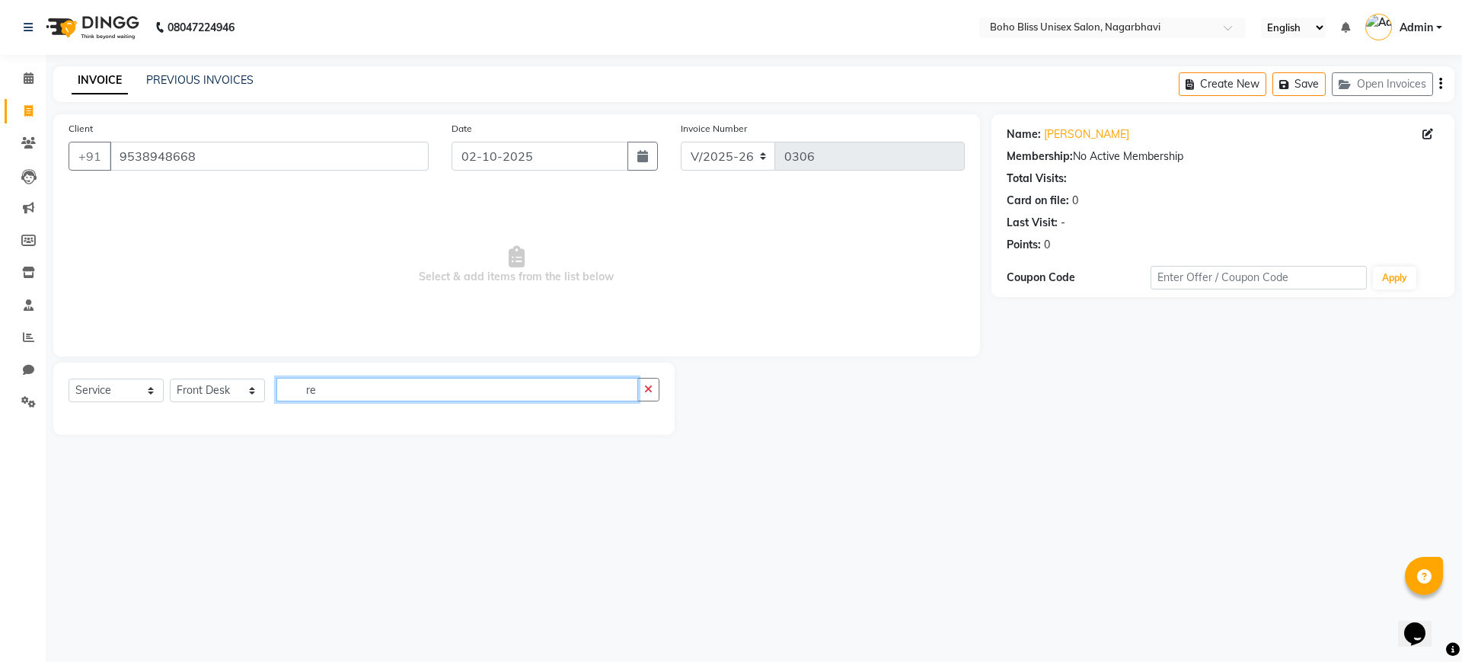
type input "r"
click at [227, 394] on select "Select Styl[PERSON_NAME] Awina EVI BEA[PERSON_NAME]HEEM Front D[PERSON_NAME] Ma…" at bounding box center [217, 390] width 95 height 24
select select "81086"
click at [170, 378] on select "Select Styl[PERSON_NAME] Awina EVI BEA[PERSON_NAME]HEEM Front D[PERSON_NAME] Ma…" at bounding box center [217, 390] width 95 height 24
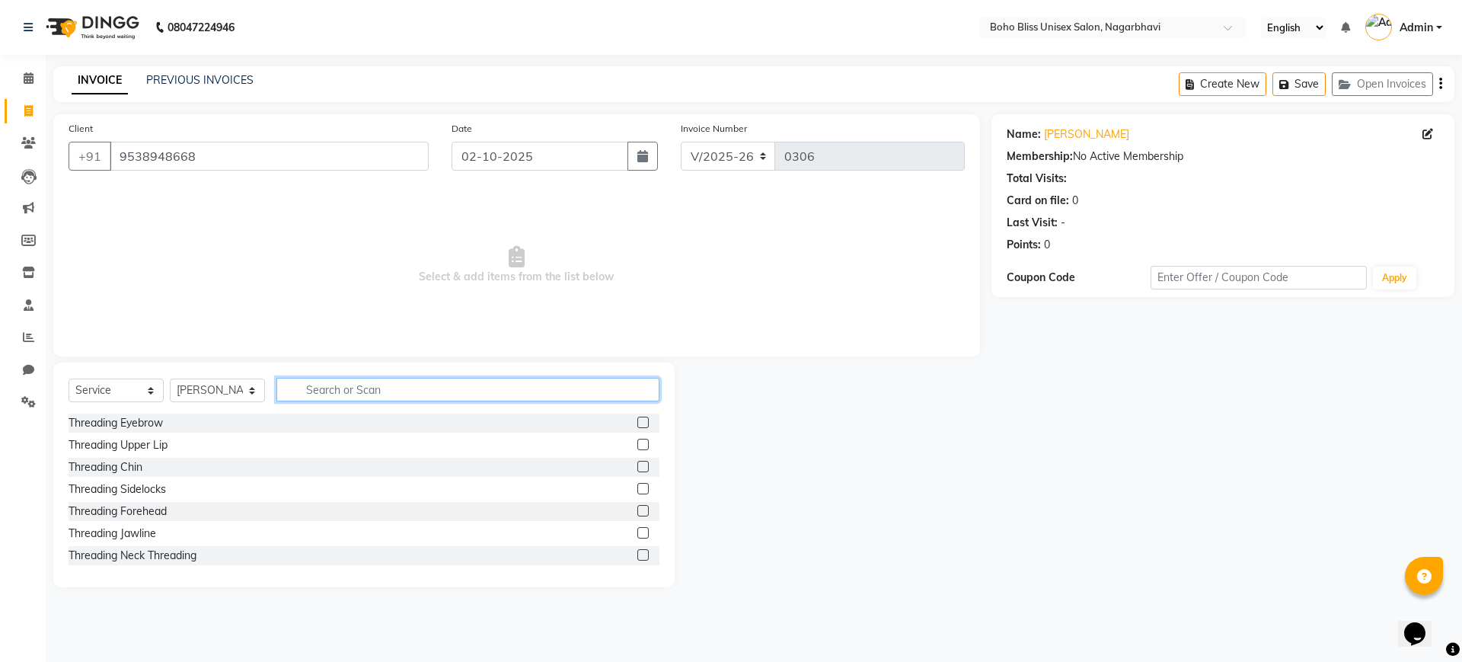
click at [343, 391] on input "text" at bounding box center [467, 390] width 383 height 24
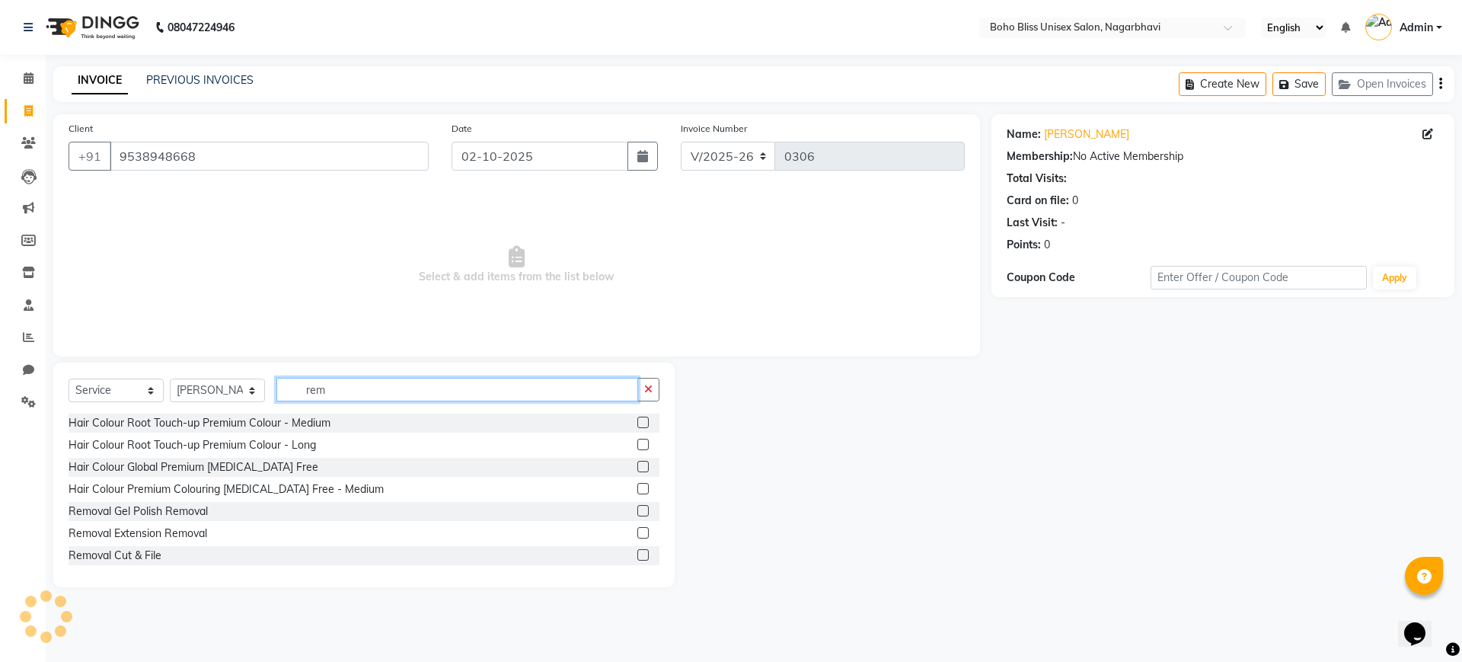
type input "rem"
click at [637, 528] on label at bounding box center [642, 532] width 11 height 11
click at [637, 528] on input "checkbox" at bounding box center [642, 533] width 10 height 10
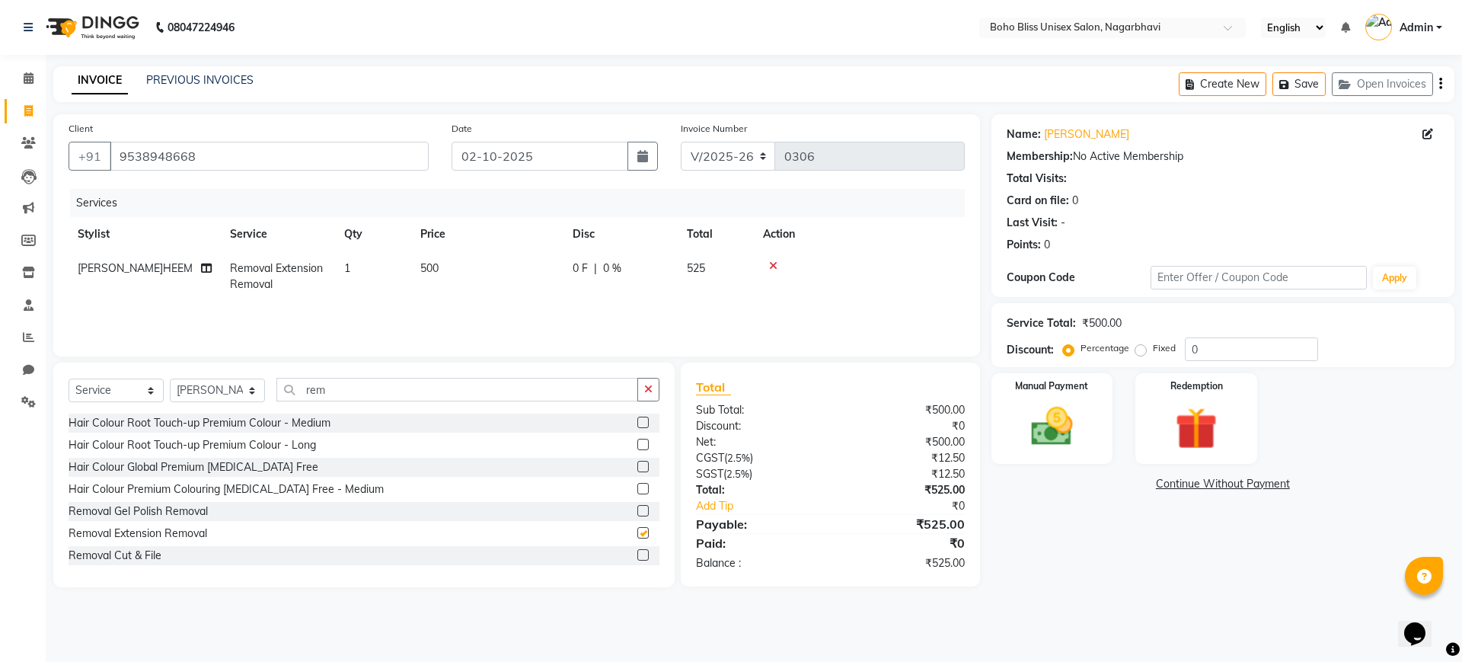
checkbox input "false"
click at [1043, 439] on img at bounding box center [1051, 426] width 71 height 50
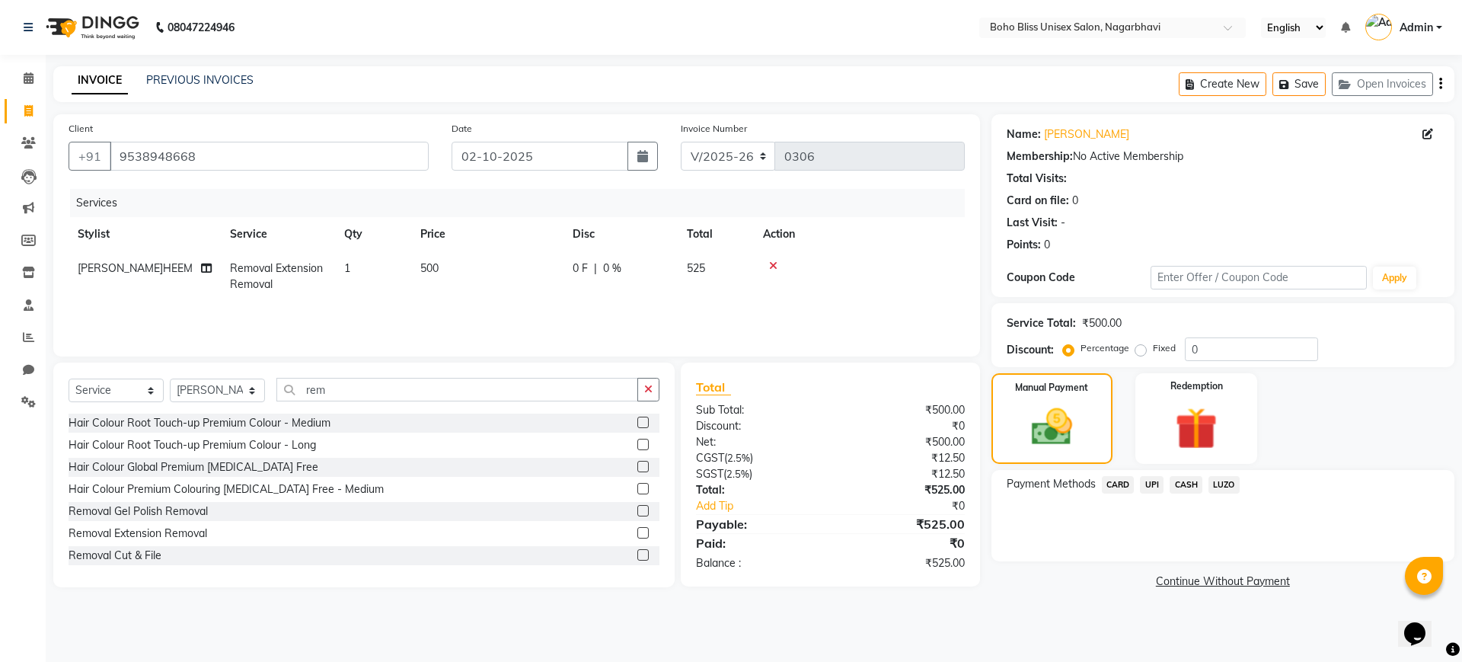
click at [1154, 481] on span "UPI" at bounding box center [1152, 485] width 24 height 18
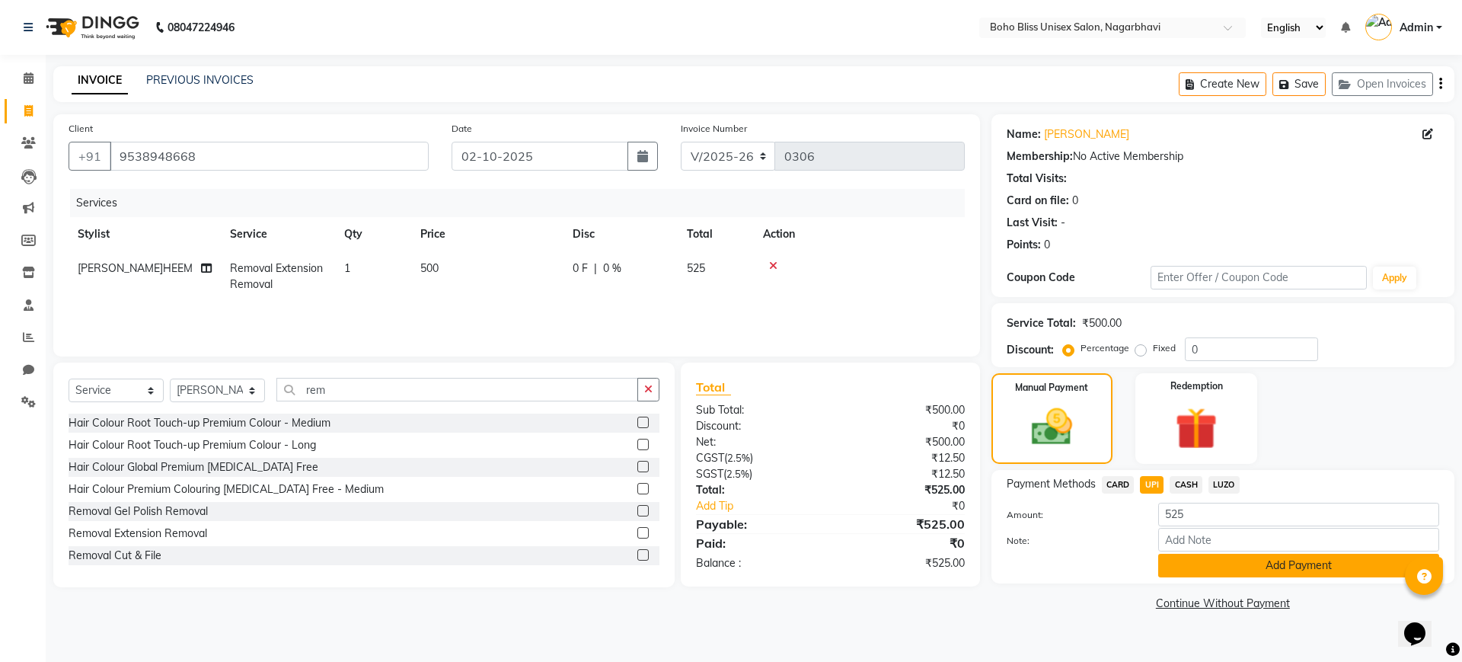
click at [1254, 566] on button "Add Payment" at bounding box center [1298, 565] width 281 height 24
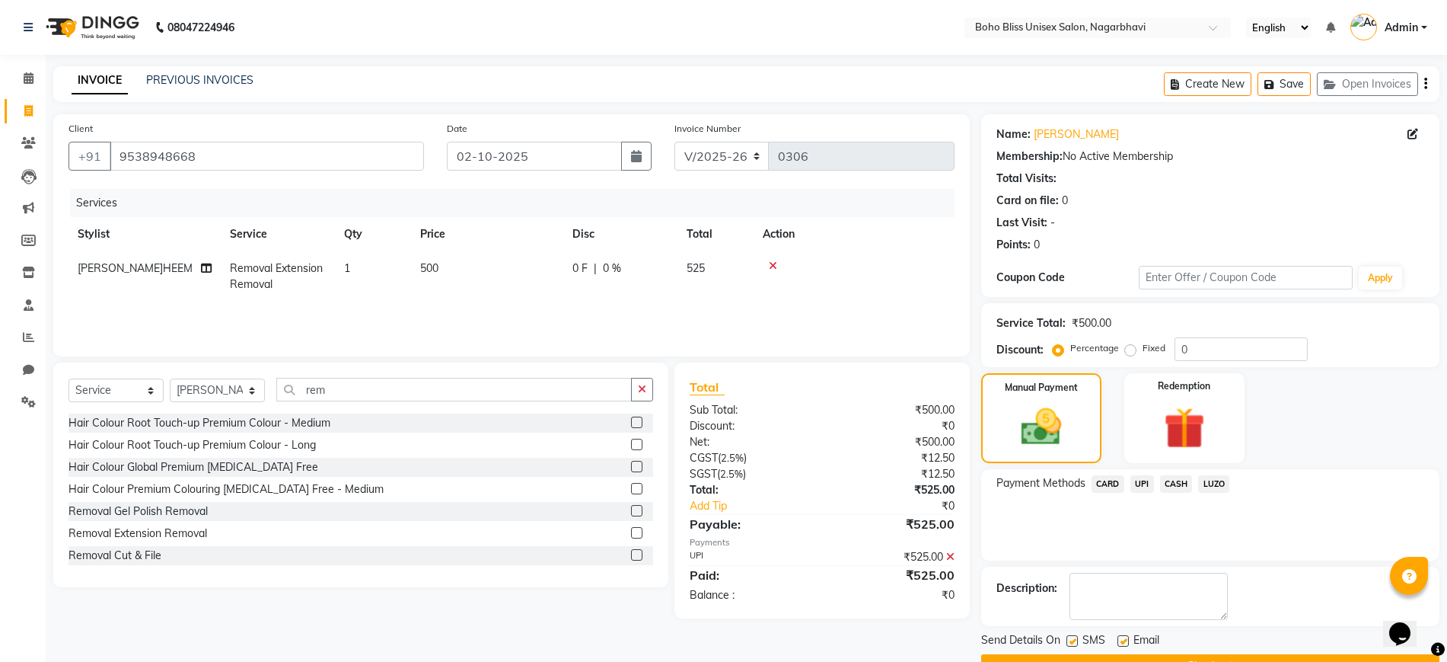
scroll to position [39, 0]
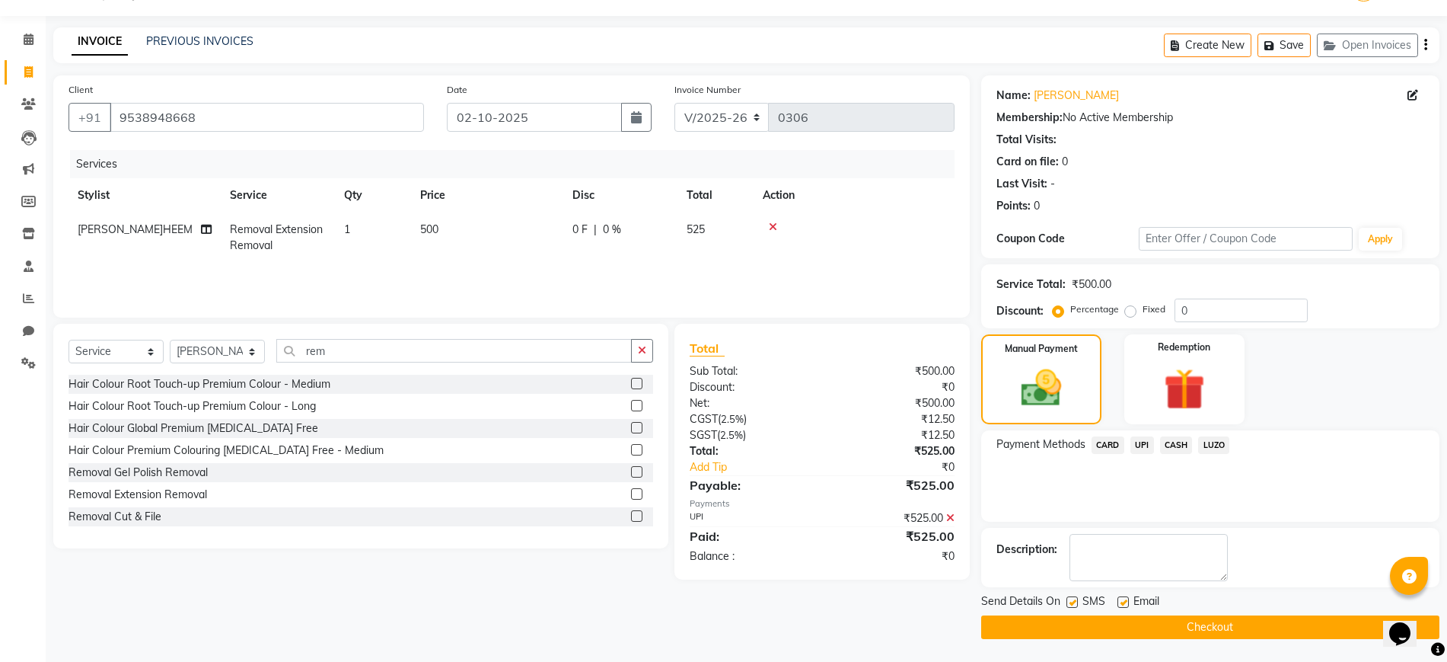
click at [1239, 625] on button "Checkout" at bounding box center [1210, 627] width 458 height 24
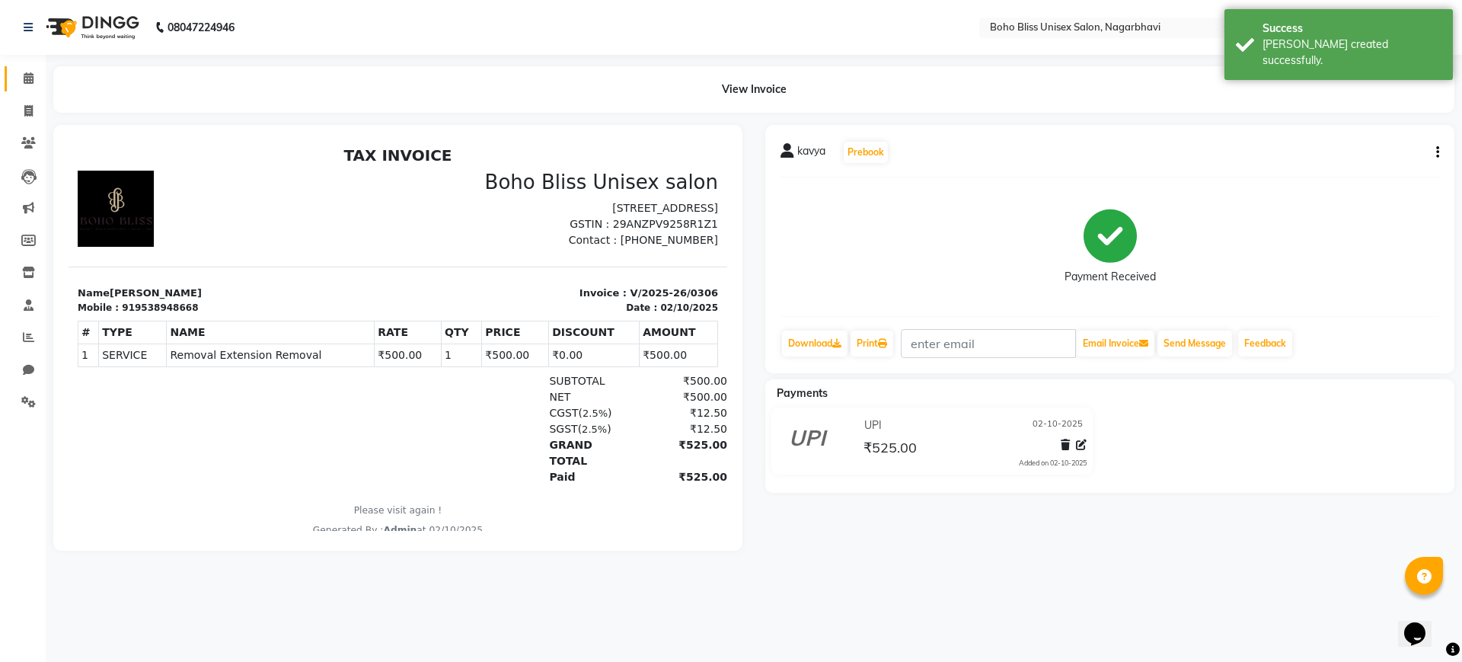
click at [25, 68] on link "Calendar" at bounding box center [23, 78] width 37 height 25
